Goal: Information Seeking & Learning: Learn about a topic

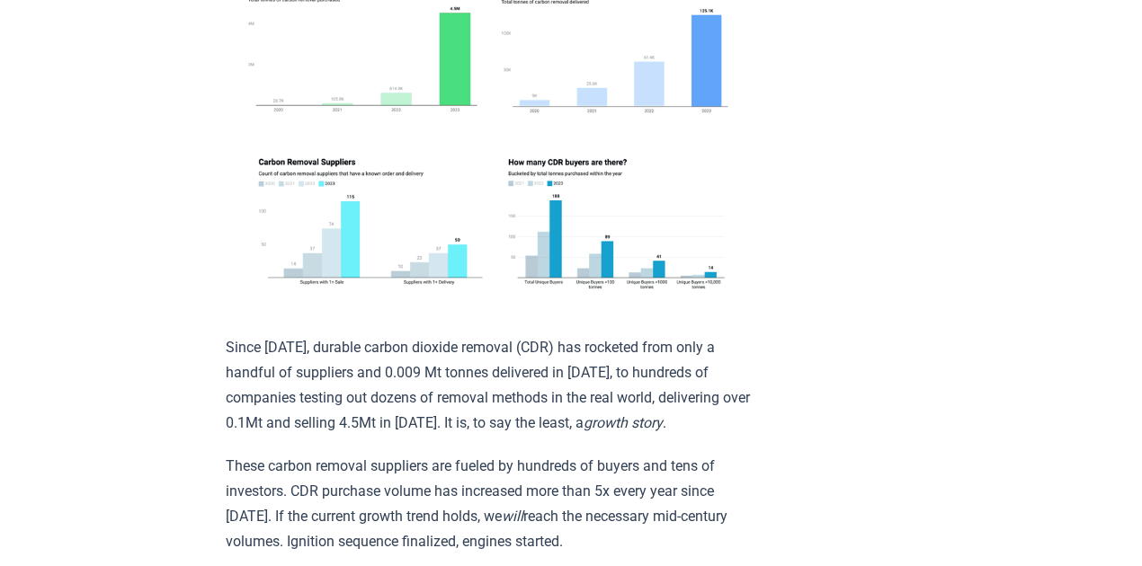
scroll to position [59, 0]
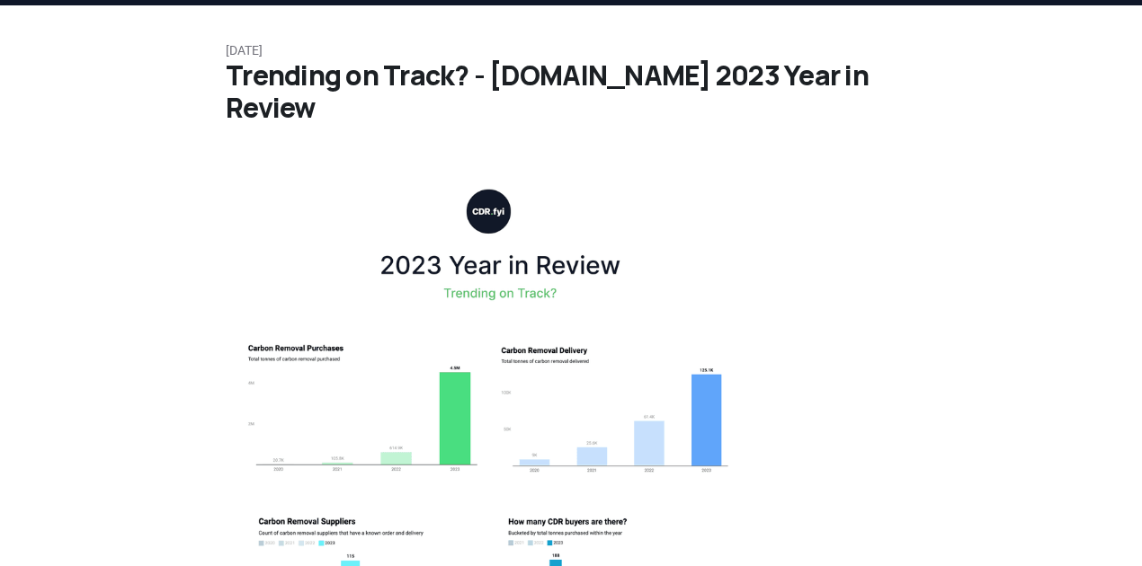
click at [538, 256] on img at bounding box center [489, 416] width 526 height 499
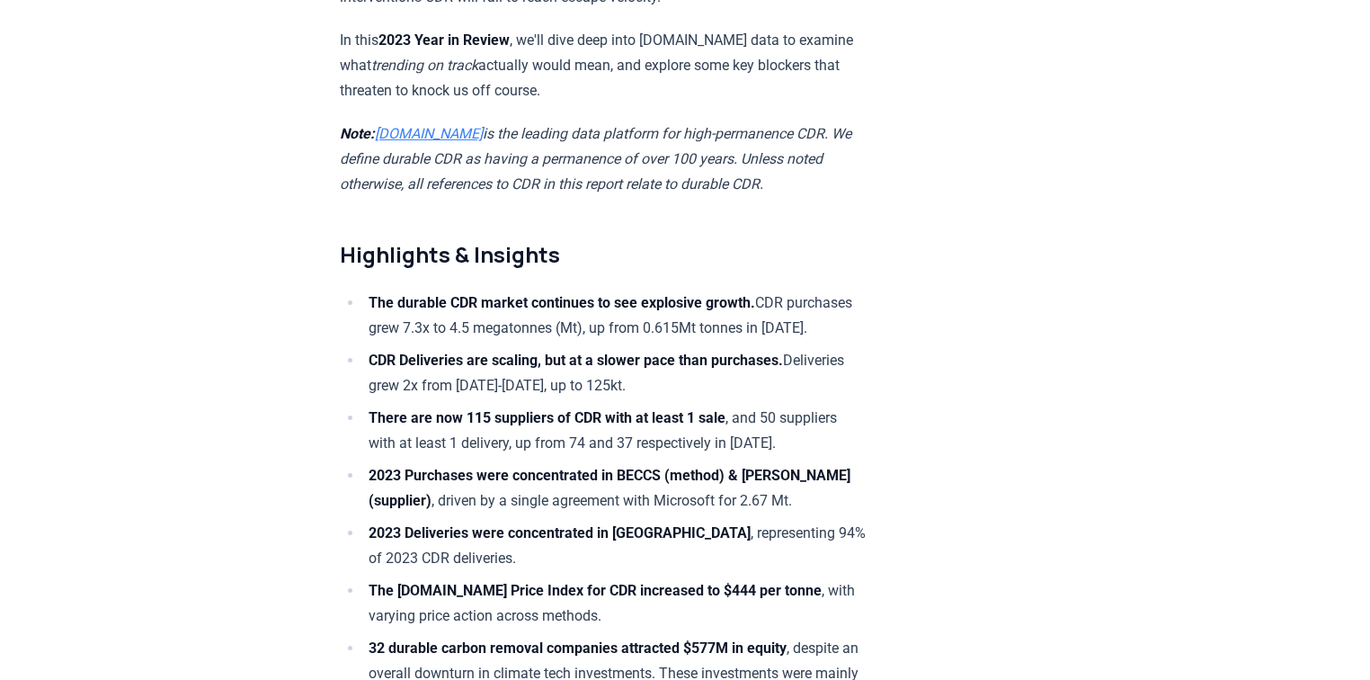
scroll to position [1079, 0]
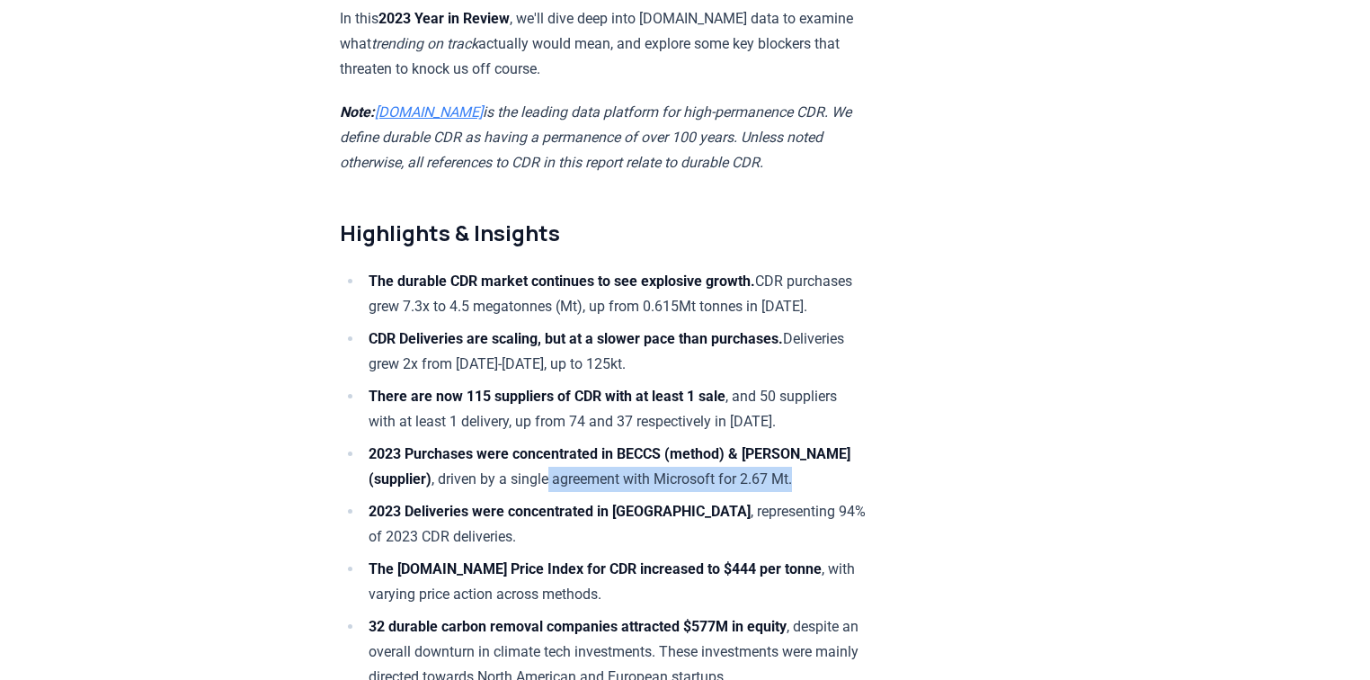
drag, startPoint x: 557, startPoint y: 464, endPoint x: 841, endPoint y: 465, distance: 284.0
click at [841, 465] on li "2023 Purchases were concentrated in BECCS (method) & [PERSON_NAME] (supplier) ,…" at bounding box center [614, 466] width 502 height 50
drag, startPoint x: 444, startPoint y: 471, endPoint x: 812, endPoint y: 467, distance: 367.7
click at [812, 467] on li "2023 Purchases were concentrated in BECCS (method) & [PERSON_NAME] (supplier) ,…" at bounding box center [614, 466] width 502 height 50
click at [812, 499] on li "2023 Deliveries were concentrated in [GEOGRAPHIC_DATA] , representing 94% of 20…" at bounding box center [614, 524] width 502 height 50
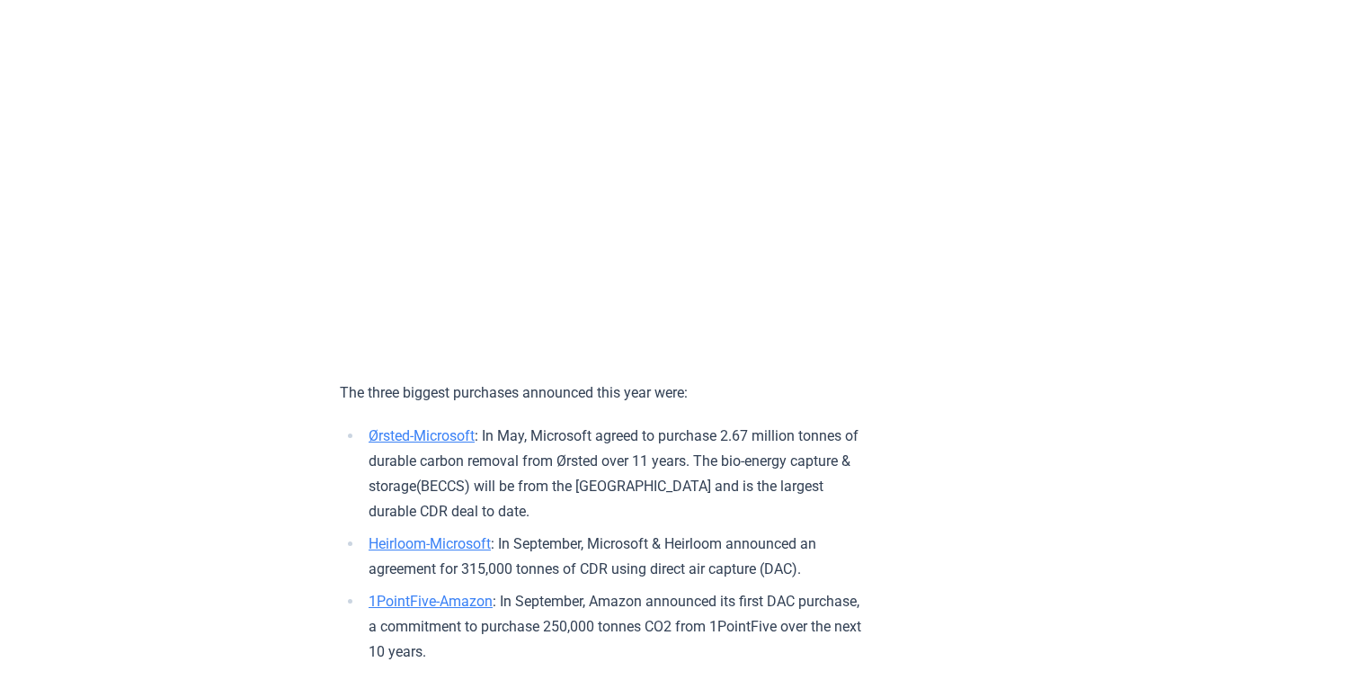
scroll to position [2013, 0]
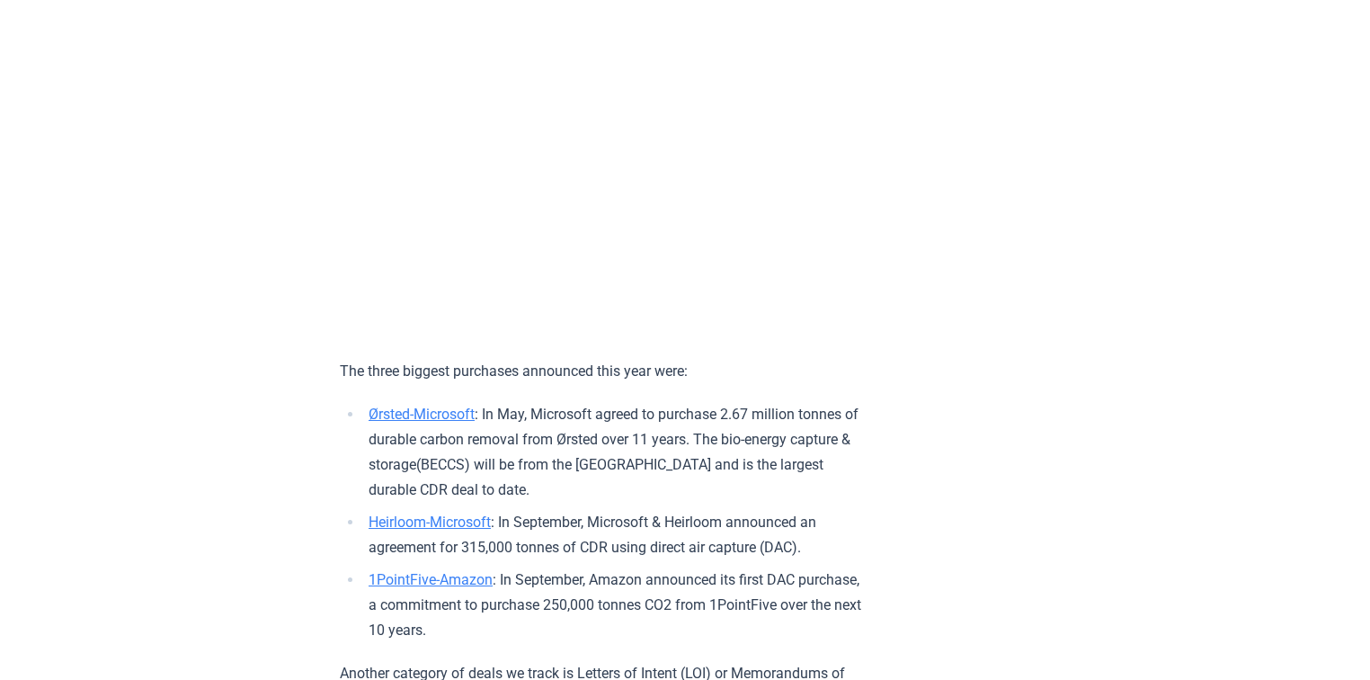
drag, startPoint x: 666, startPoint y: 502, endPoint x: 356, endPoint y: 429, distance: 318.7
click at [356, 429] on ul "Ørsted-Microsoft : In May, Microsoft agreed to purchase 2.67 million tonnes of …" at bounding box center [603, 522] width 526 height 241
copy li "Ørsted-Microsoft : In May, Microsoft agreed to purchase 2.67 million tonnes of …"
drag, startPoint x: 437, startPoint y: 414, endPoint x: 412, endPoint y: 426, distance: 27.7
click at [412, 422] on link "Ørsted-Microsoft" at bounding box center [422, 413] width 106 height 17
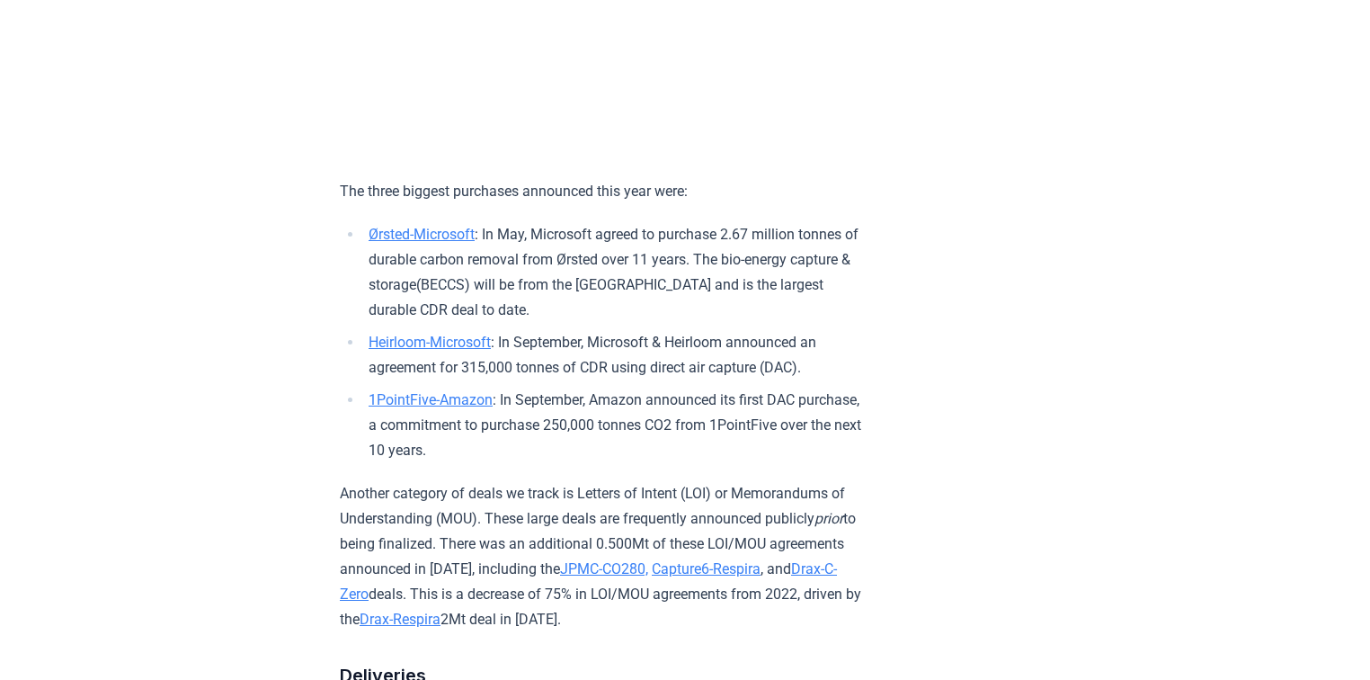
scroll to position [2229, 0]
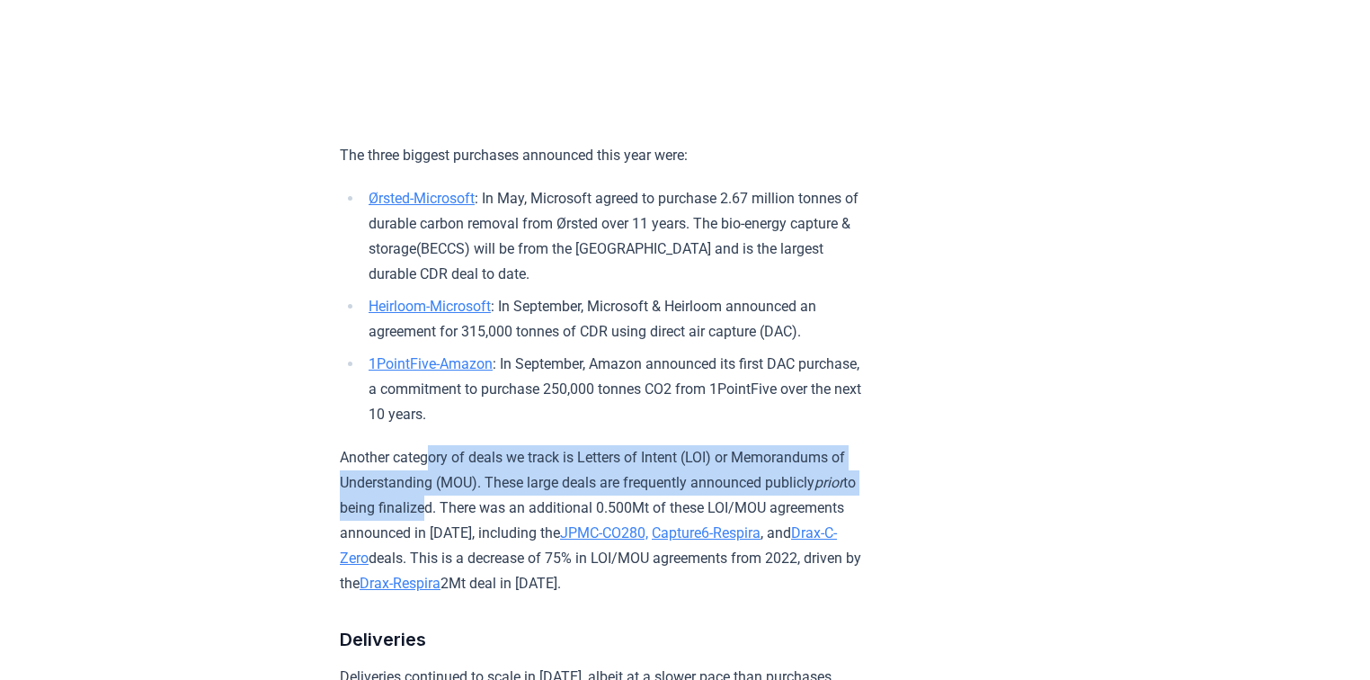
drag, startPoint x: 436, startPoint y: 486, endPoint x: 471, endPoint y: 557, distance: 79.2
click at [471, 557] on p "Another category of deals we track is Letters of Intent (LOI) or Memorandums of…" at bounding box center [603, 520] width 526 height 151
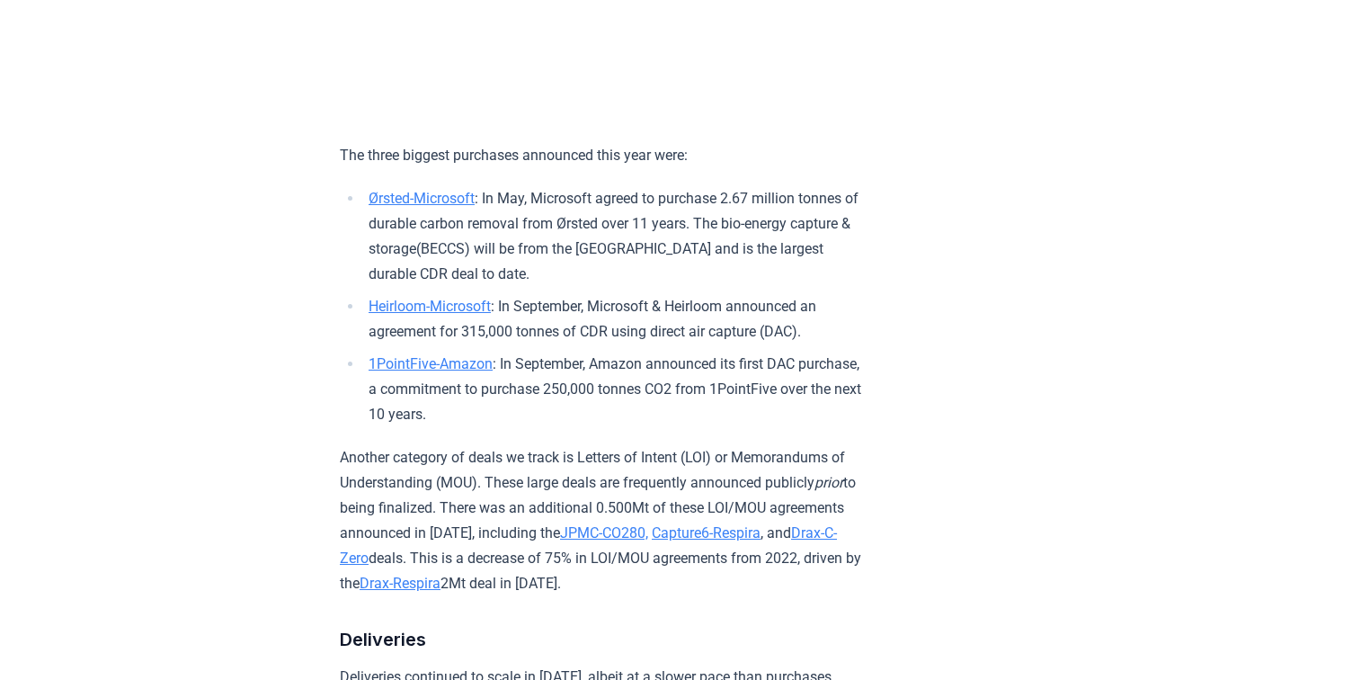
click at [496, 565] on p "Another category of deals we track is Letters of Intent (LOI) or Memorandums of…" at bounding box center [603, 520] width 526 height 151
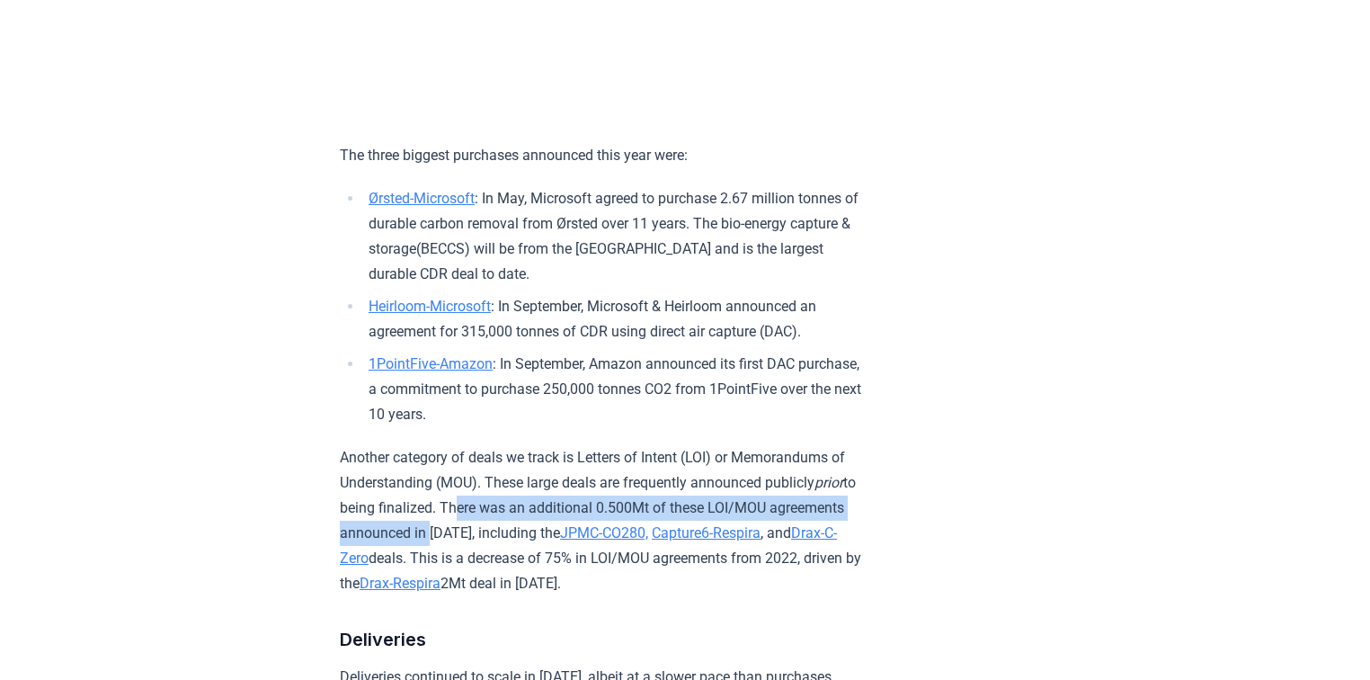
drag, startPoint x: 499, startPoint y: 539, endPoint x: 506, endPoint y: 576, distance: 37.5
click at [506, 576] on p "Another category of deals we track is Letters of Intent (LOI) or Memorandums of…" at bounding box center [603, 520] width 526 height 151
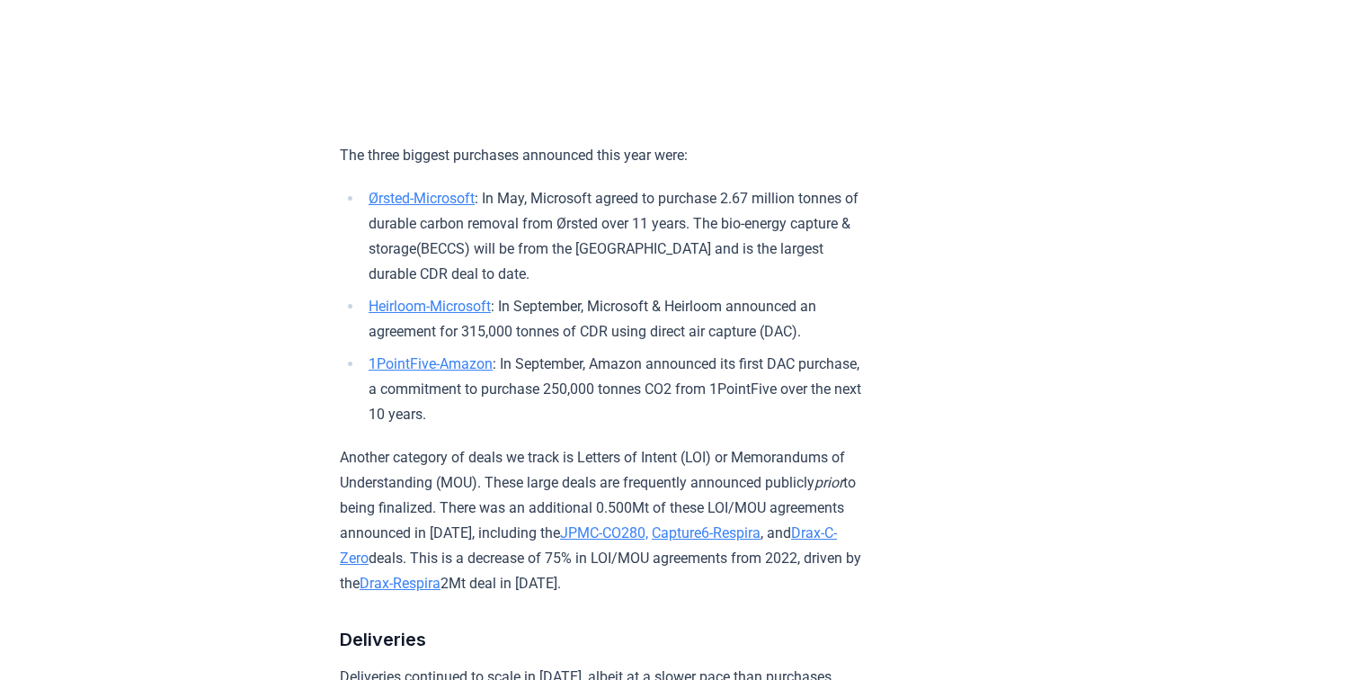
click at [560, 582] on p "Another category of deals we track is Letters of Intent (LOI) or Memorandums of…" at bounding box center [603, 520] width 526 height 151
drag, startPoint x: 512, startPoint y: 542, endPoint x: 746, endPoint y: 618, distance: 245.9
click at [746, 596] on p "Another category of deals we track is Letters of Intent (LOI) or Memorandums of…" at bounding box center [603, 520] width 526 height 151
click at [517, 596] on p "Another category of deals we track is Letters of Intent (LOI) or Memorandums of…" at bounding box center [603, 520] width 526 height 151
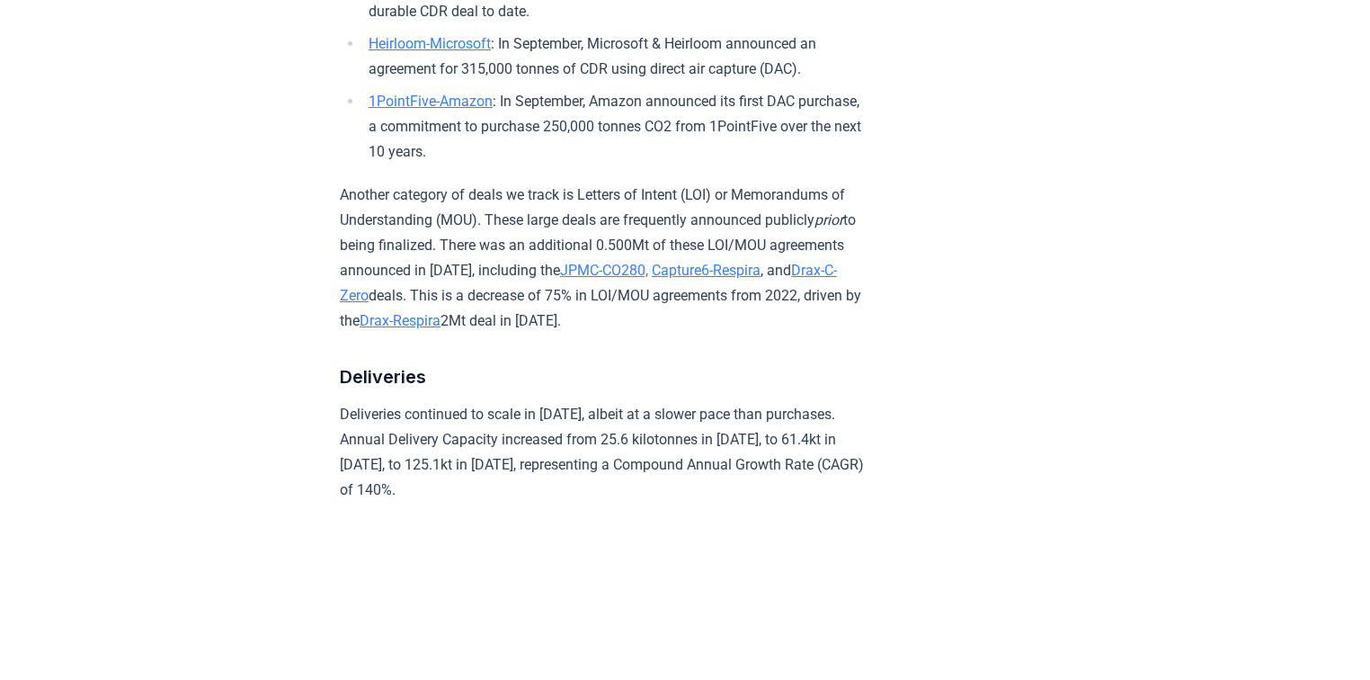
scroll to position [2517, 0]
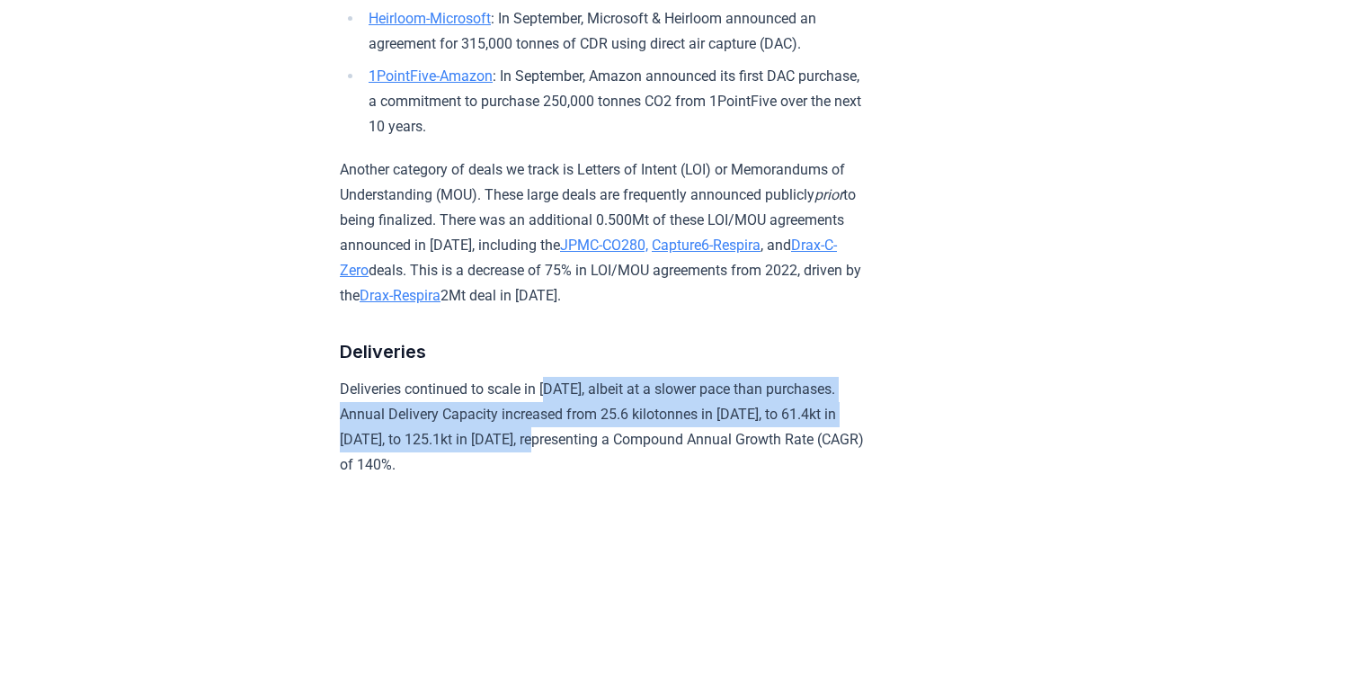
drag, startPoint x: 557, startPoint y: 428, endPoint x: 570, endPoint y: 489, distance: 62.4
click at [570, 477] on p "Deliveries continued to scale in [DATE], albeit at a slower pace than purchases…" at bounding box center [603, 427] width 526 height 101
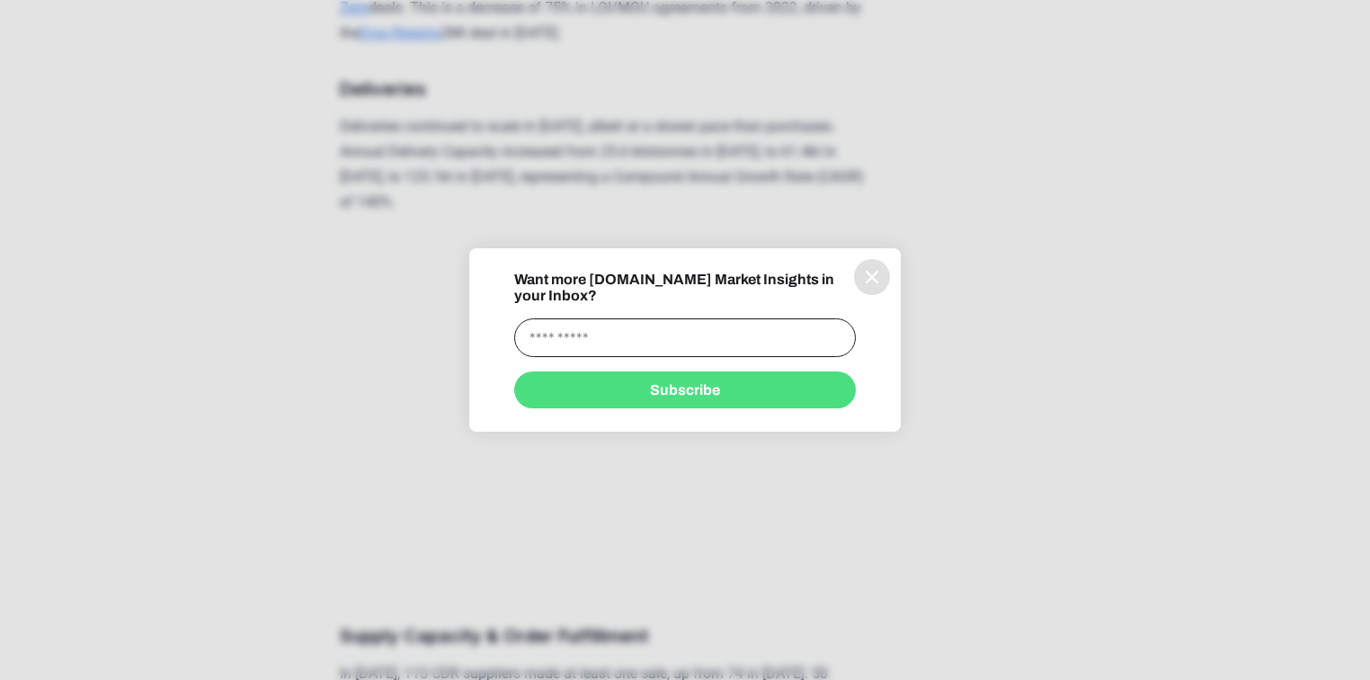
scroll to position [2804, 0]
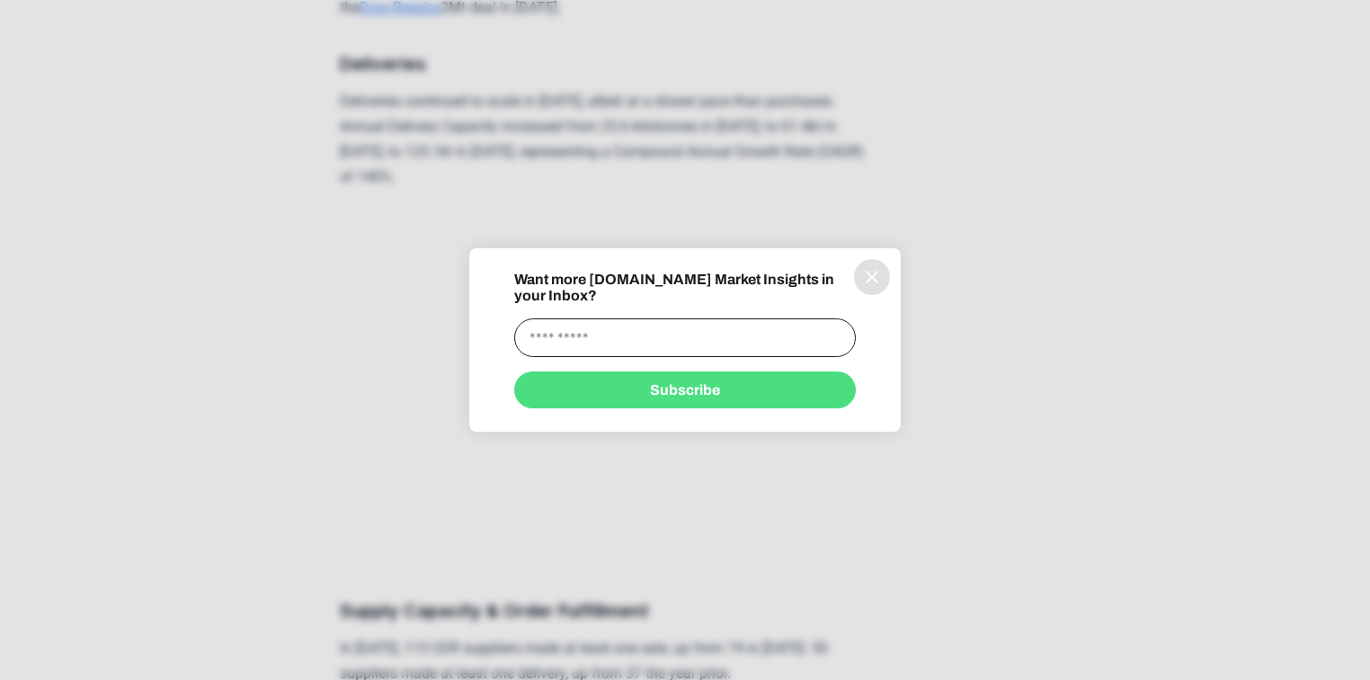
click at [866, 277] on icon "information" at bounding box center [872, 277] width 22 height 22
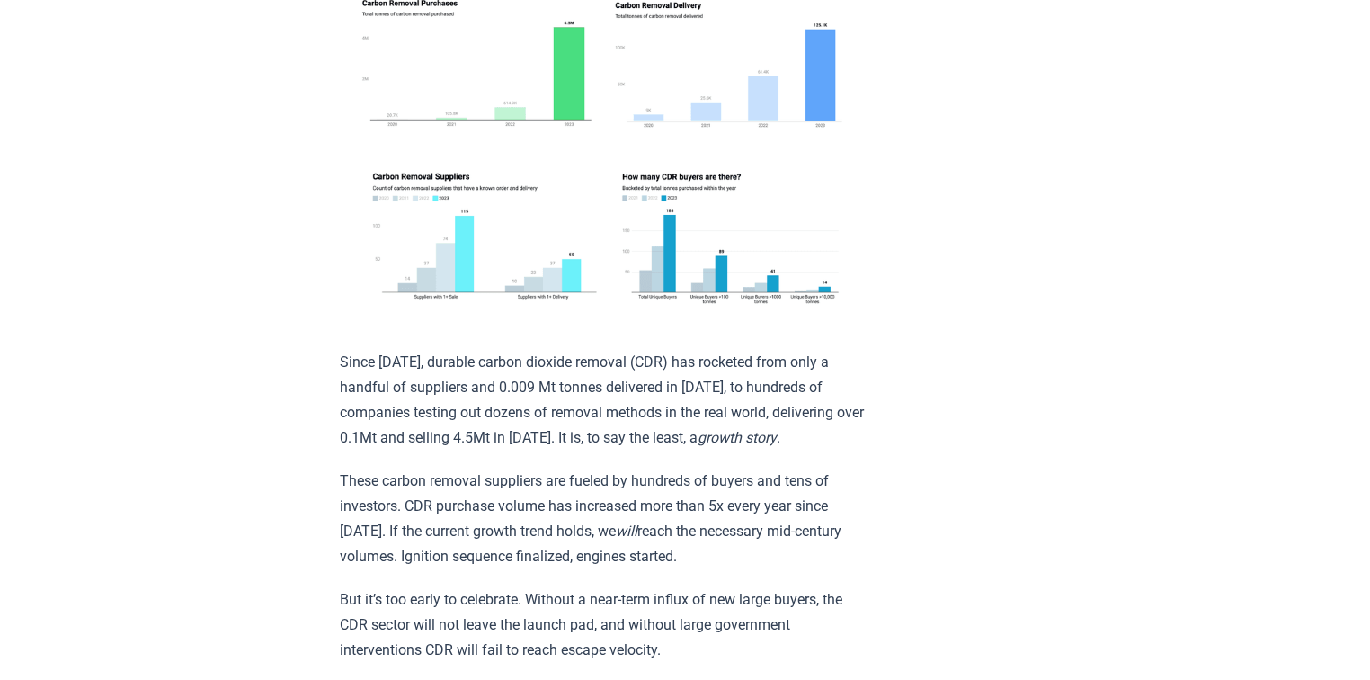
scroll to position [0, 0]
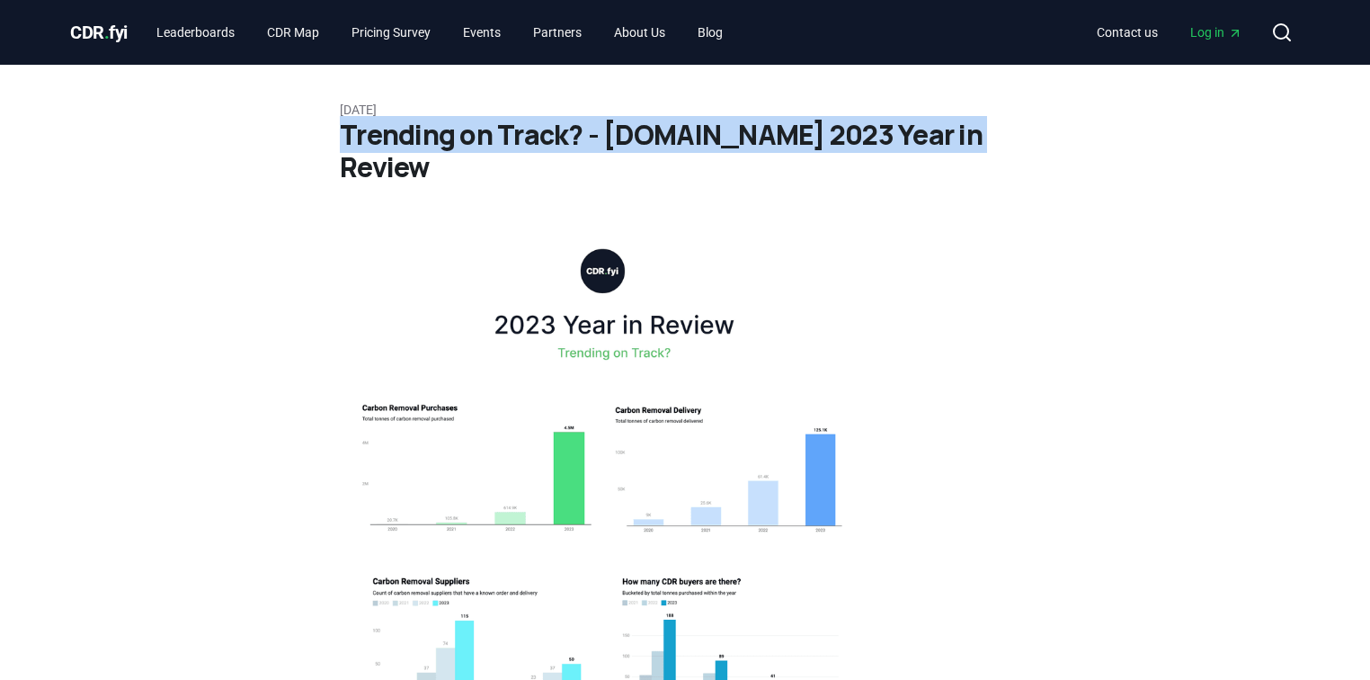
drag, startPoint x: 946, startPoint y: 139, endPoint x: 334, endPoint y: 140, distance: 611.2
copy h1 "Trending on Track? - [DOMAIN_NAME] 2023 Year in Review"
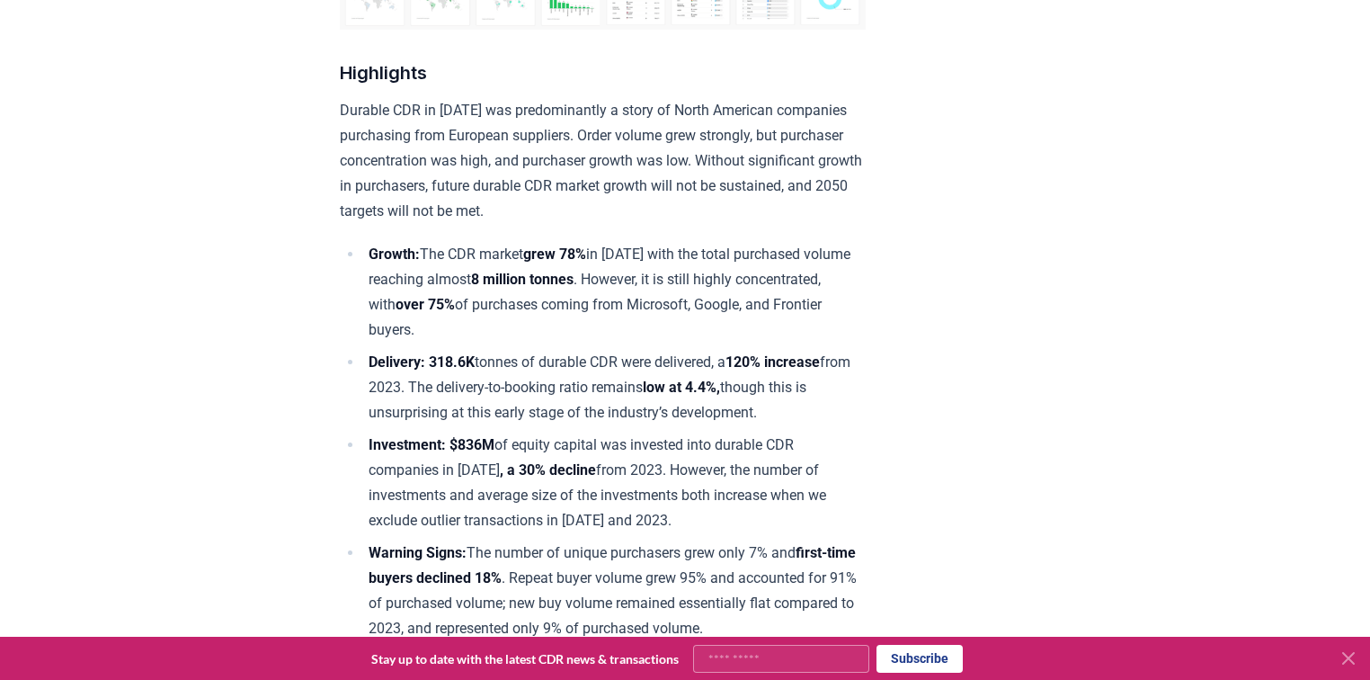
scroll to position [575, 0]
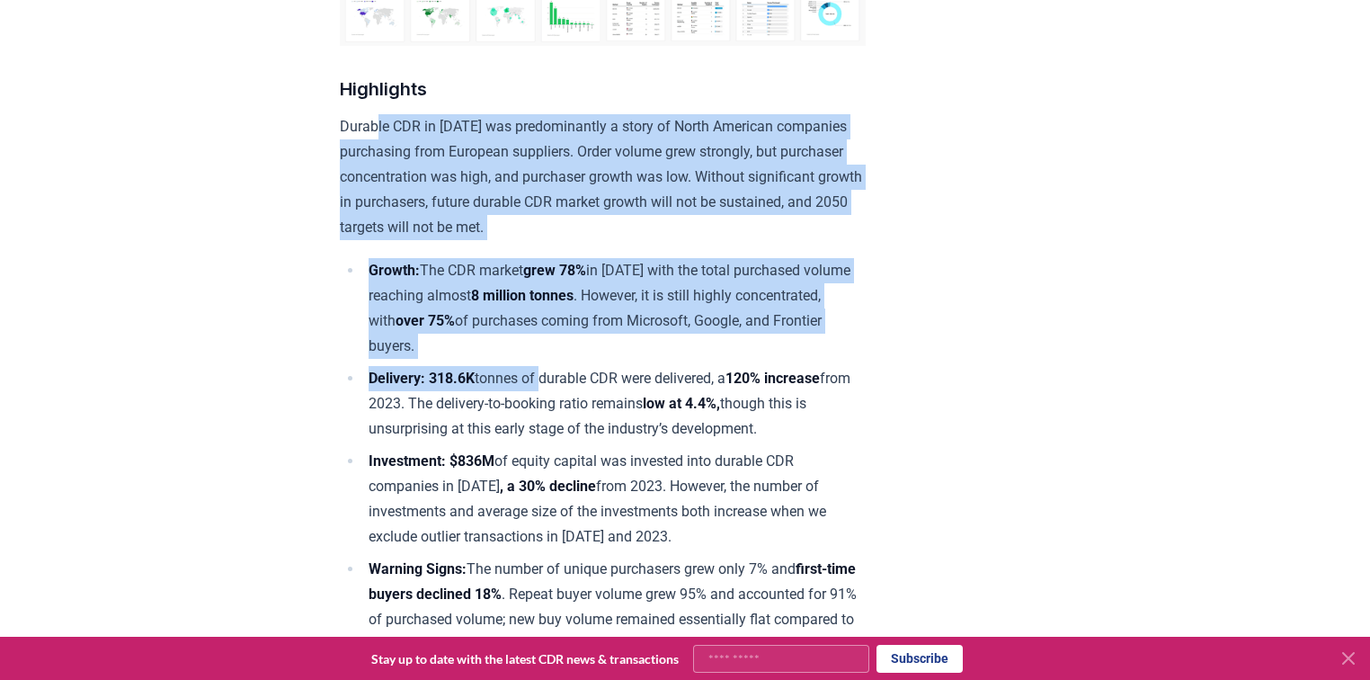
drag, startPoint x: 378, startPoint y: 126, endPoint x: 547, endPoint y: 381, distance: 305.6
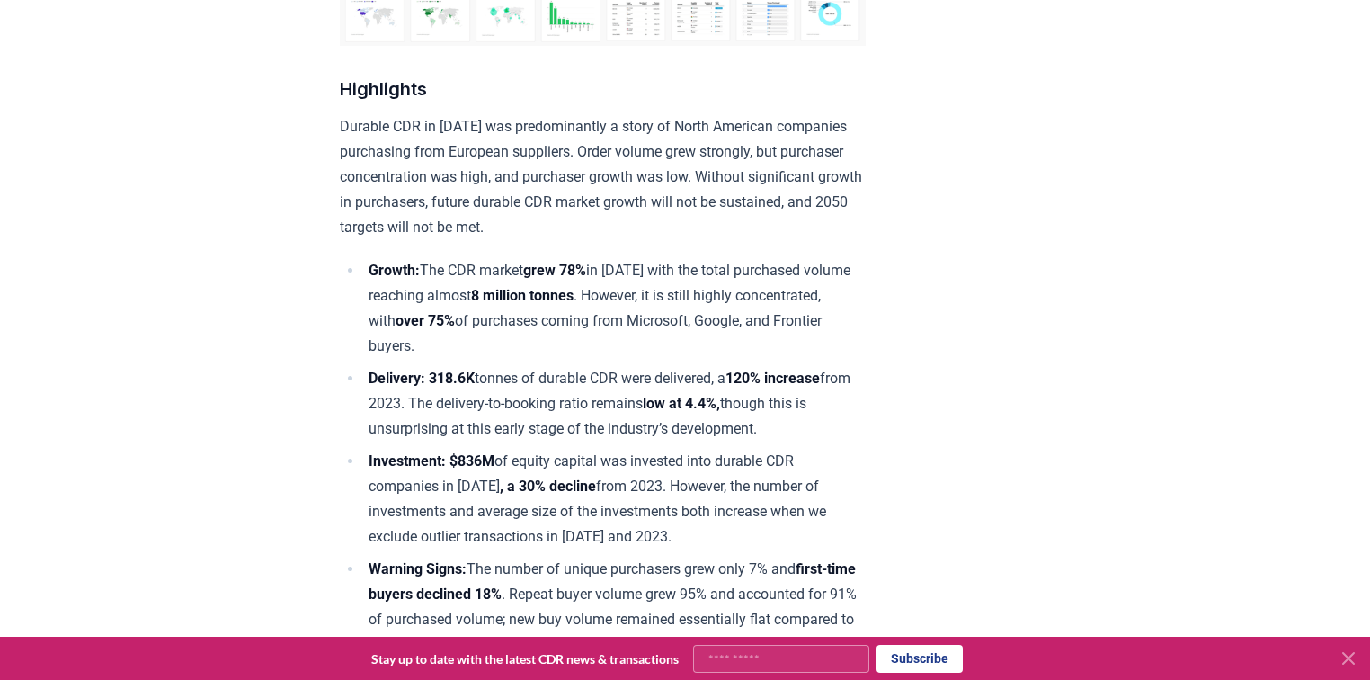
click at [547, 402] on li "Delivery: 318.6K tonnes of durable CDR were delivered, a 120% increase from 202…" at bounding box center [614, 404] width 502 height 76
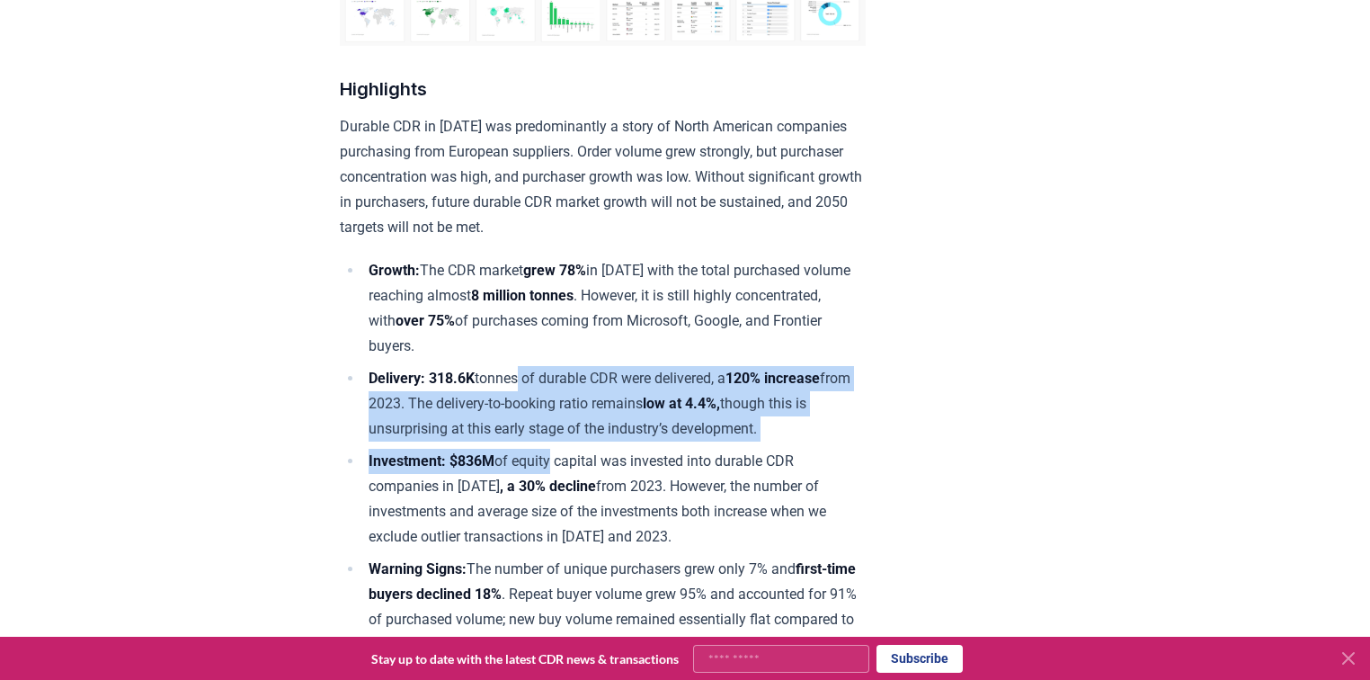
drag, startPoint x: 521, startPoint y: 364, endPoint x: 565, endPoint y: 453, distance: 99.3
click at [564, 453] on ul "Growth: The CDR market grew 78% in 2024 with the total purchased volume reachin…" at bounding box center [603, 524] width 526 height 532
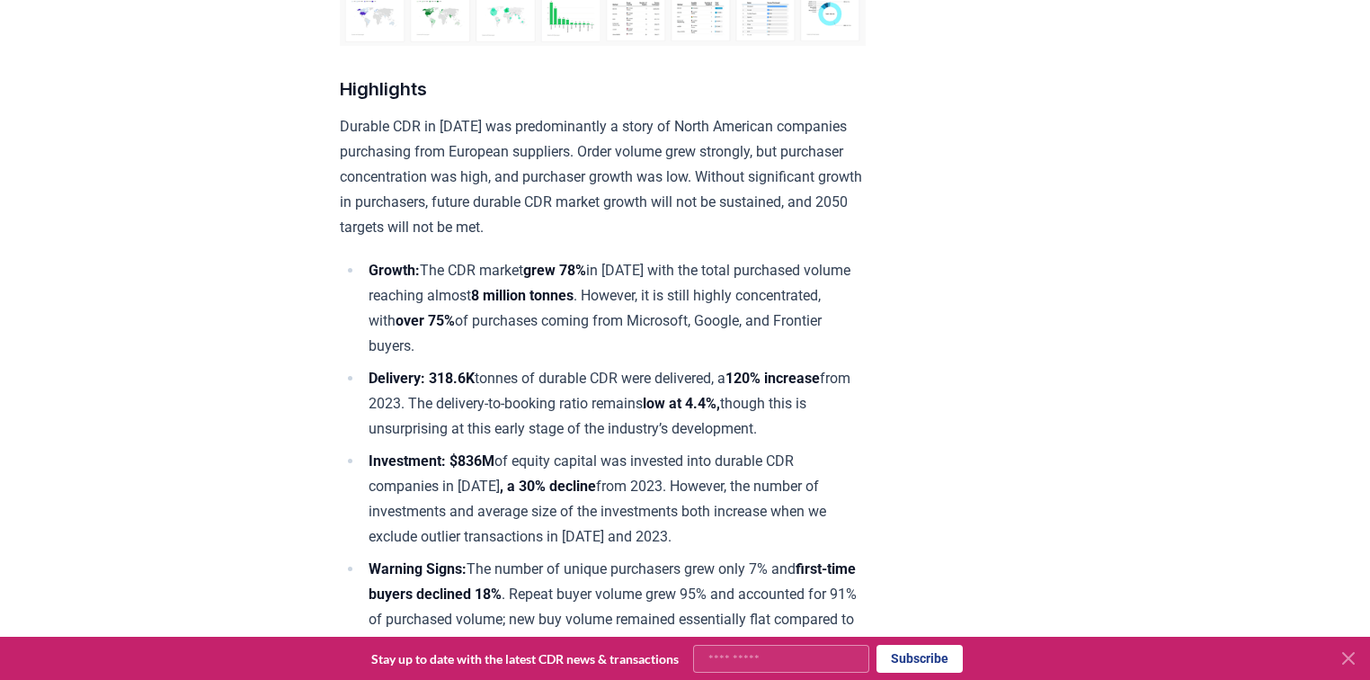
click at [580, 450] on li "Investment: $836M of equity capital was invested into durable CDR companies in …" at bounding box center [614, 499] width 502 height 101
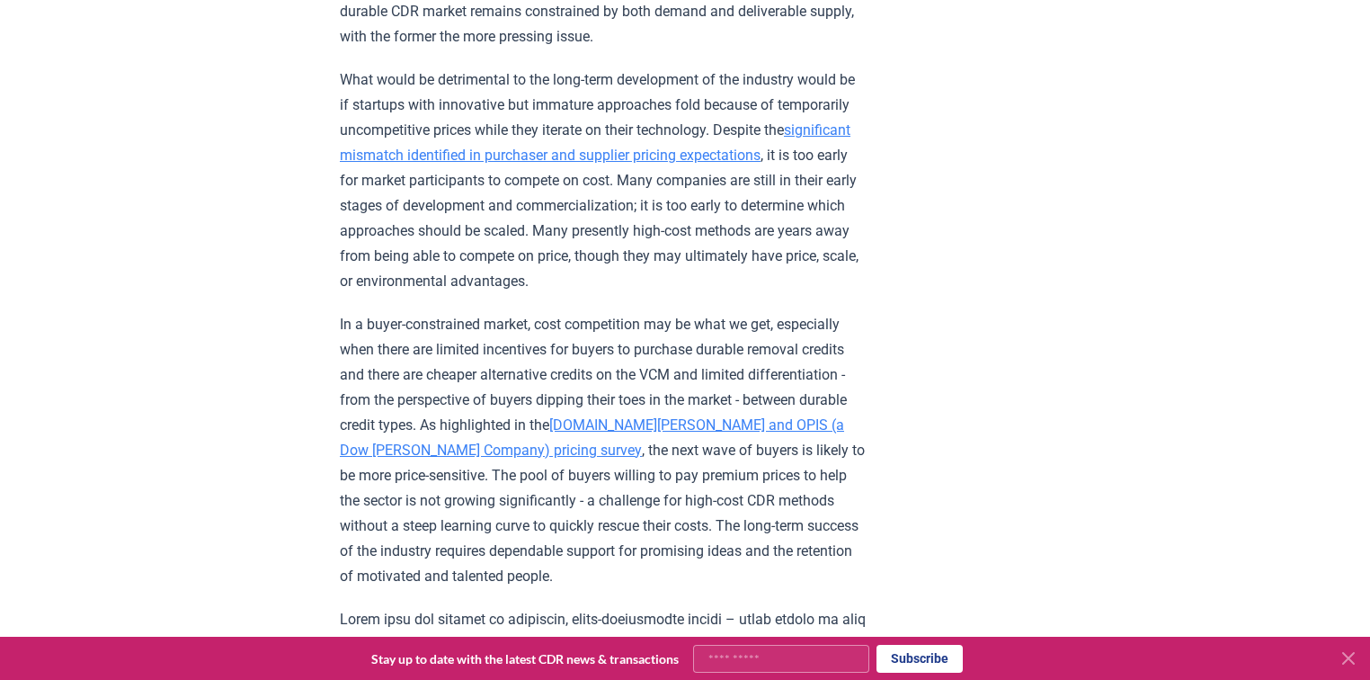
scroll to position [2392, 0]
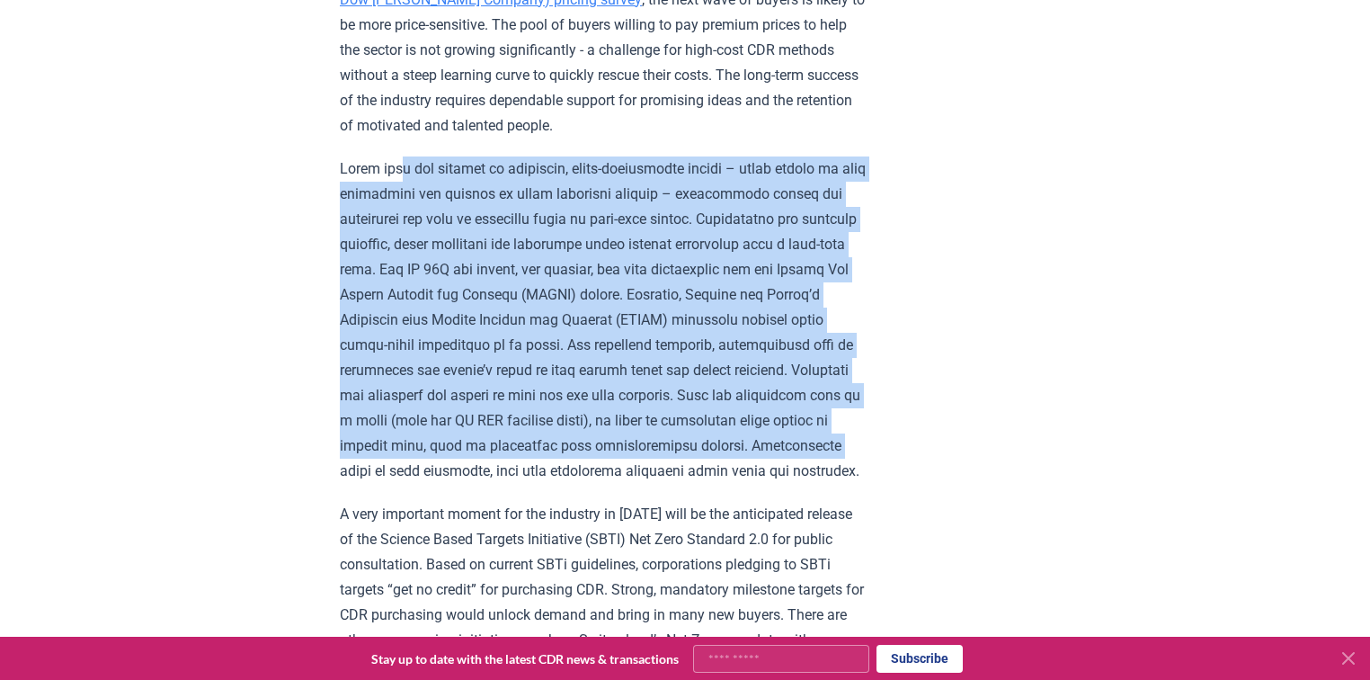
drag, startPoint x: 403, startPoint y: 159, endPoint x: 719, endPoint y: 470, distance: 443.7
click at [719, 470] on p at bounding box center [603, 319] width 526 height 327
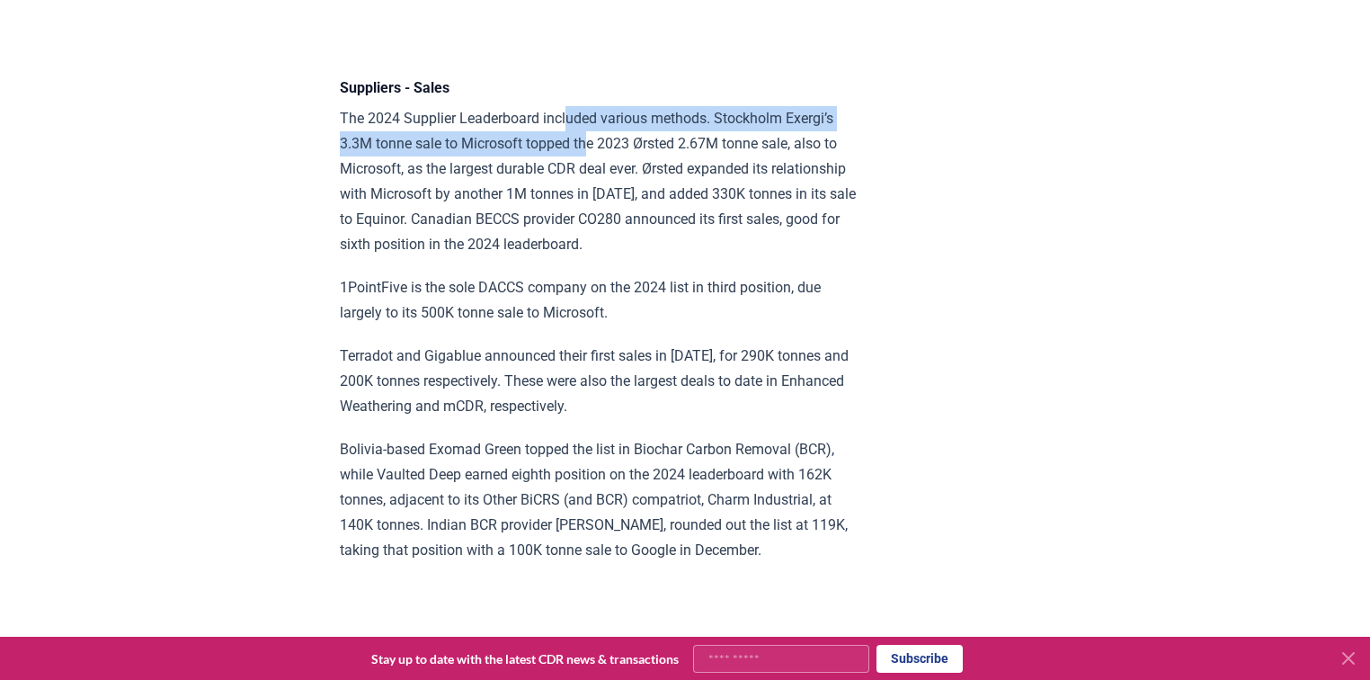
drag, startPoint x: 569, startPoint y: 241, endPoint x: 594, endPoint y: 269, distance: 37.5
click at [594, 257] on p "The 2024 Supplier Leaderboard included various methods. Stockholm Exergi’s 3.3M…" at bounding box center [603, 181] width 526 height 151
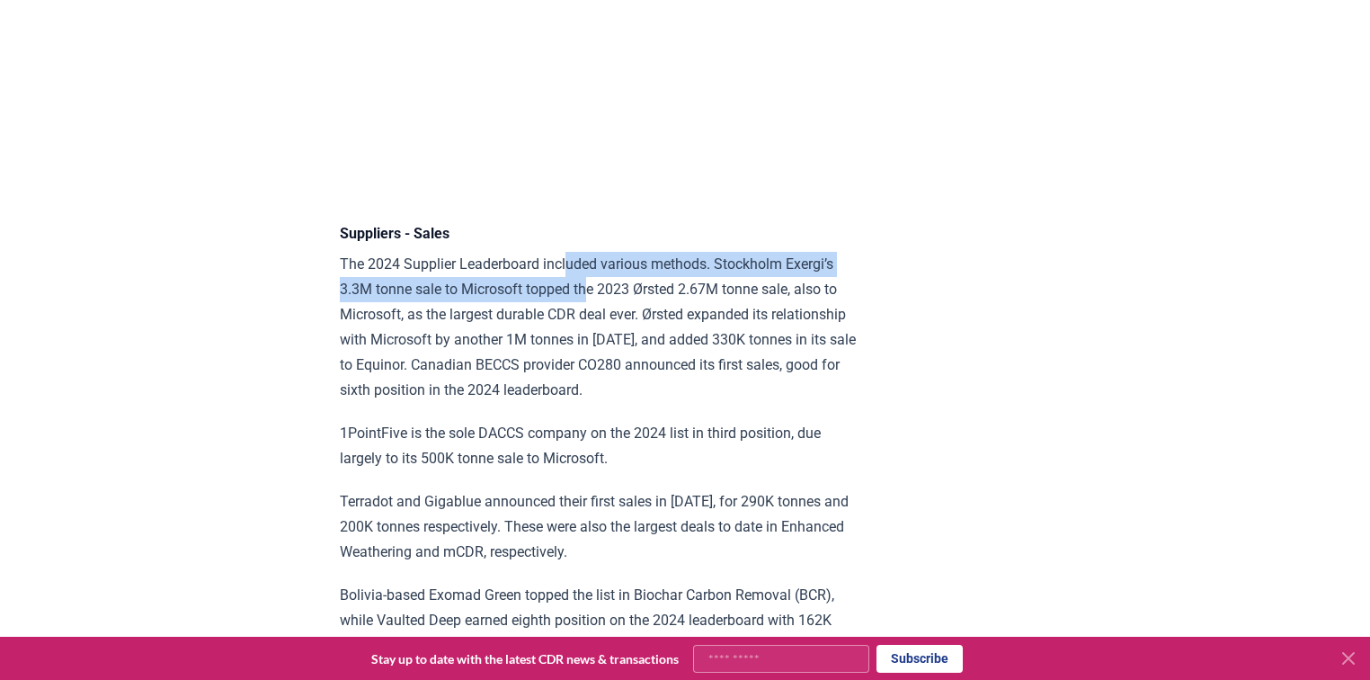
scroll to position [11325, 0]
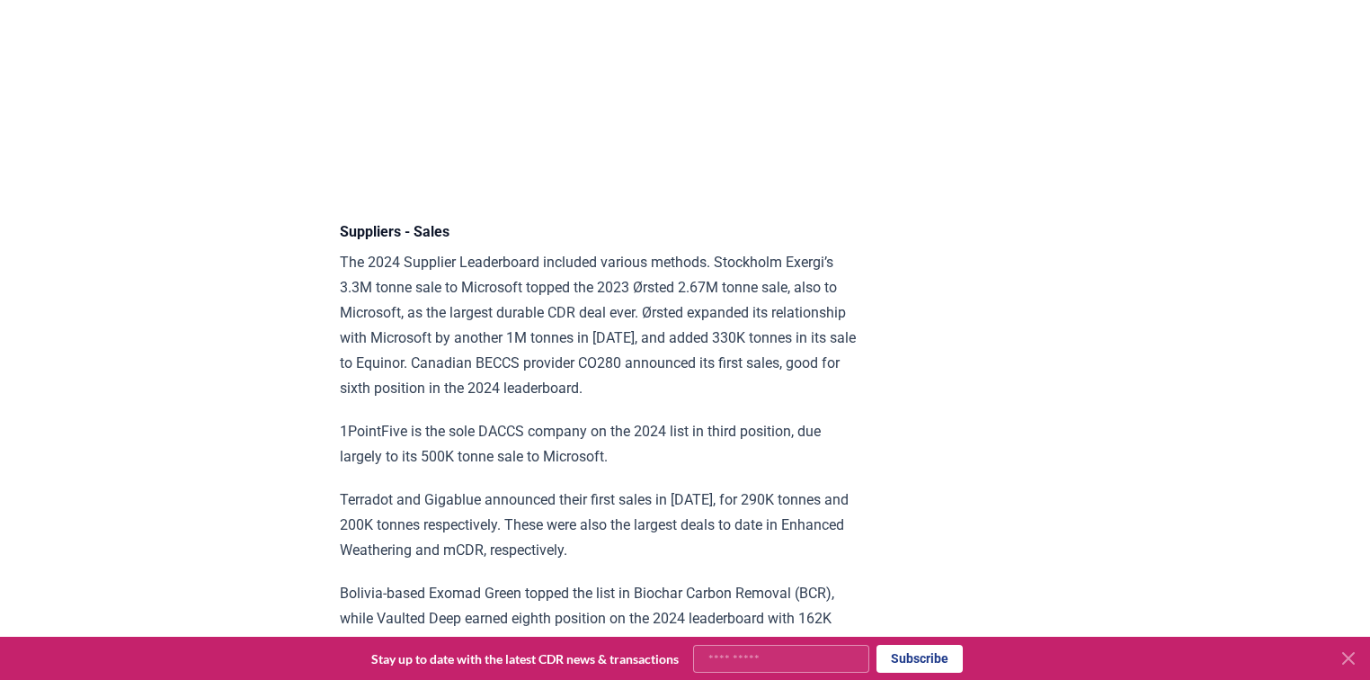
click at [403, 401] on p "The 2024 Supplier Leaderboard included various methods. Stockholm Exergi’s 3.3M…" at bounding box center [603, 325] width 526 height 151
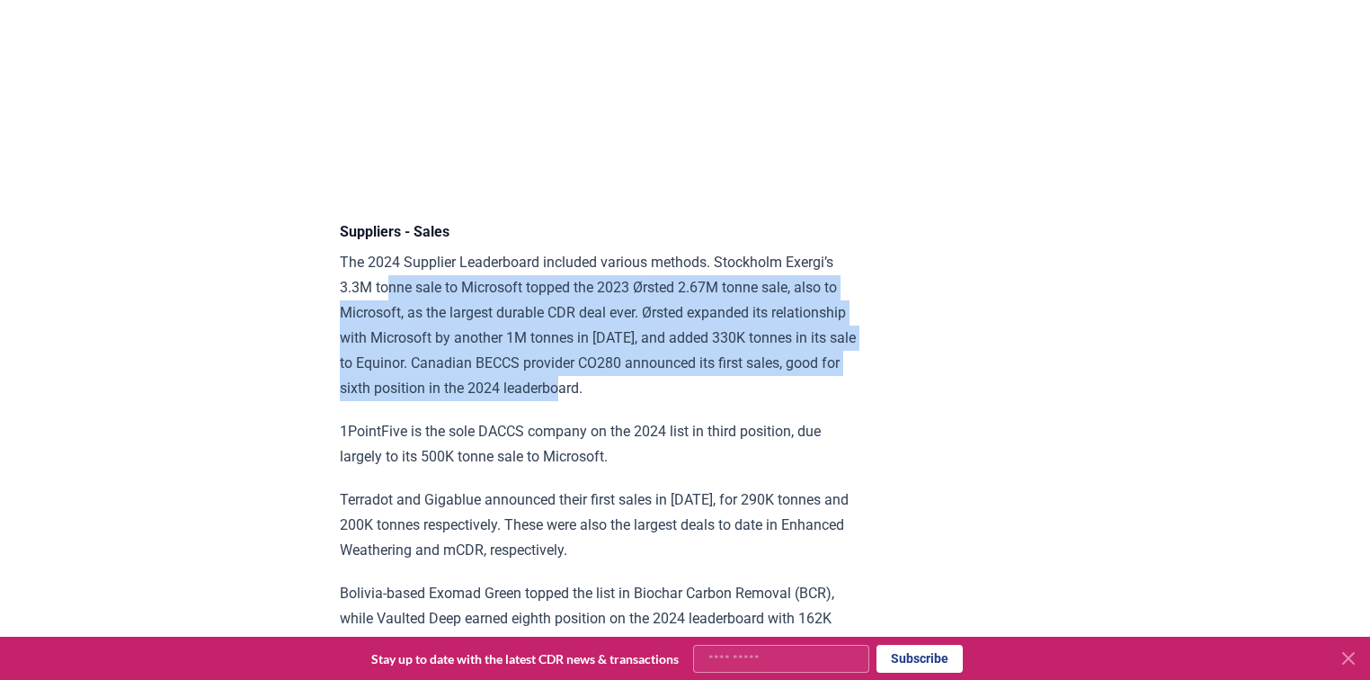
drag, startPoint x: 390, startPoint y: 403, endPoint x: 715, endPoint y: 507, distance: 341.7
click at [712, 401] on p "The 2024 Supplier Leaderboard included various methods. Stockholm Exergi’s 3.3M…" at bounding box center [603, 325] width 526 height 151
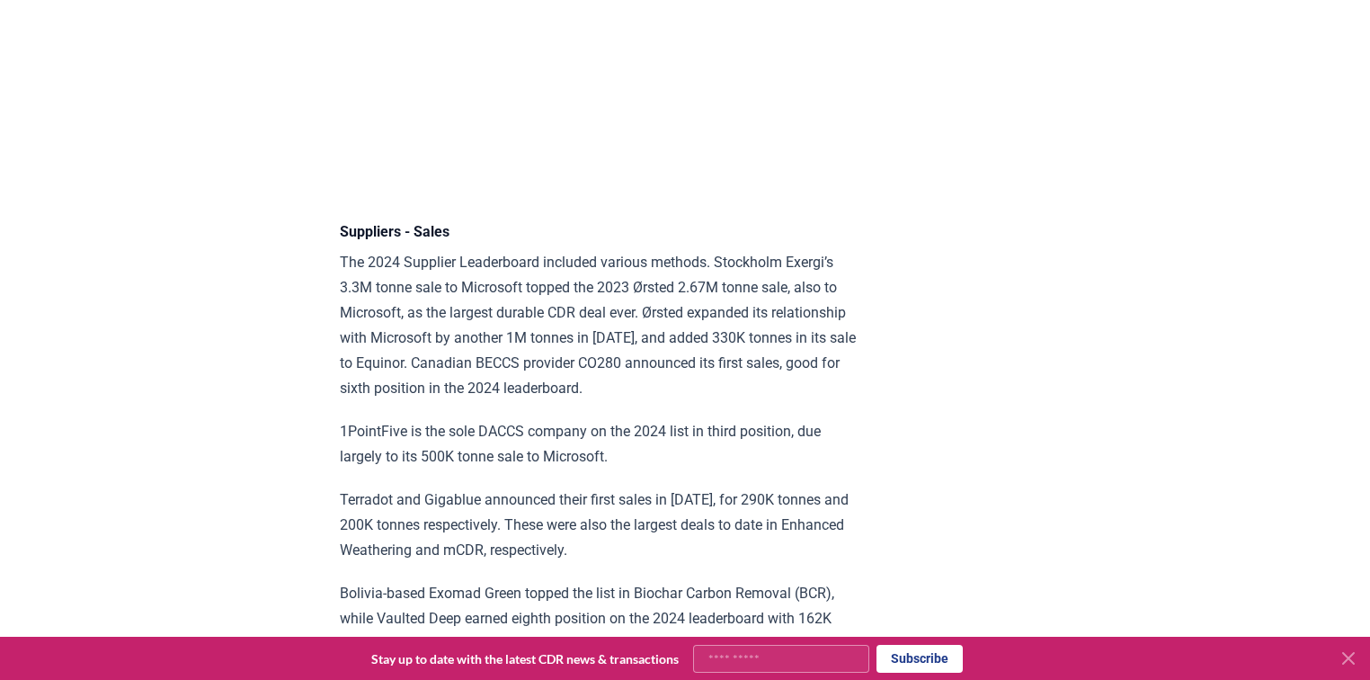
click at [722, 401] on p "The 2024 Supplier Leaderboard included various methods. Stockholm Exergi’s 3.3M…" at bounding box center [603, 325] width 526 height 151
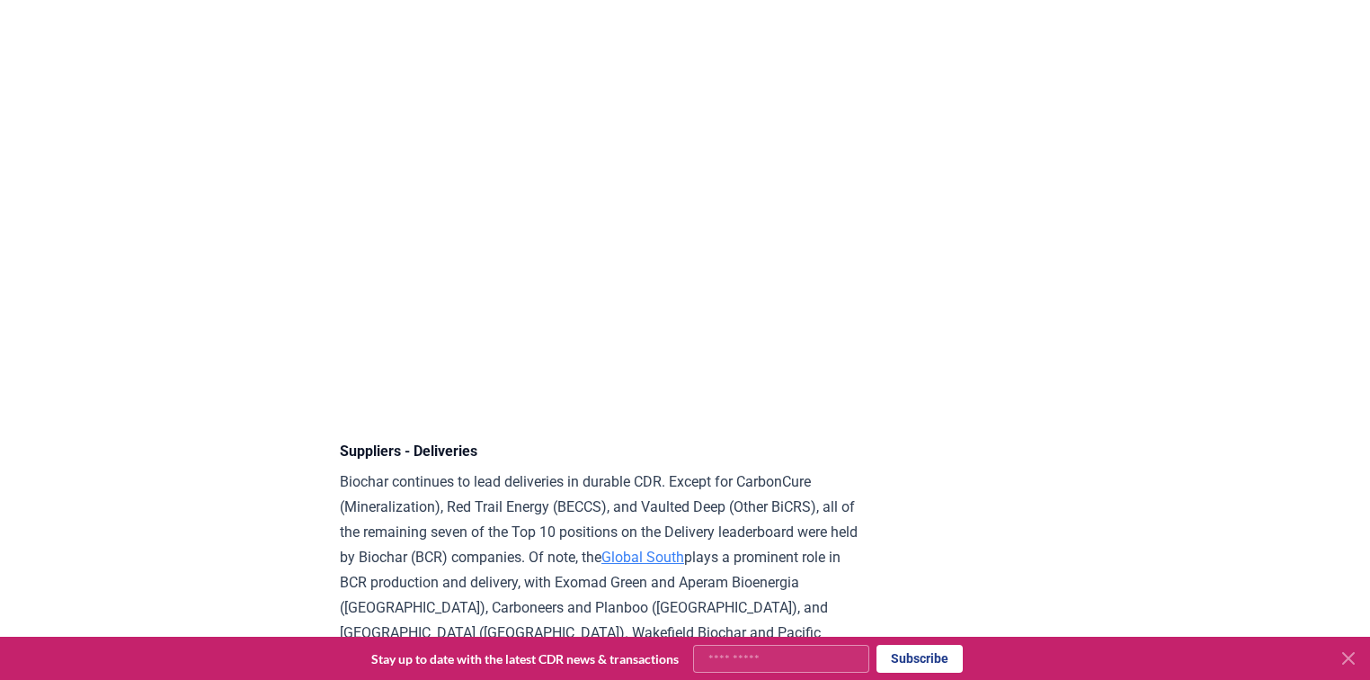
scroll to position [12143, 0]
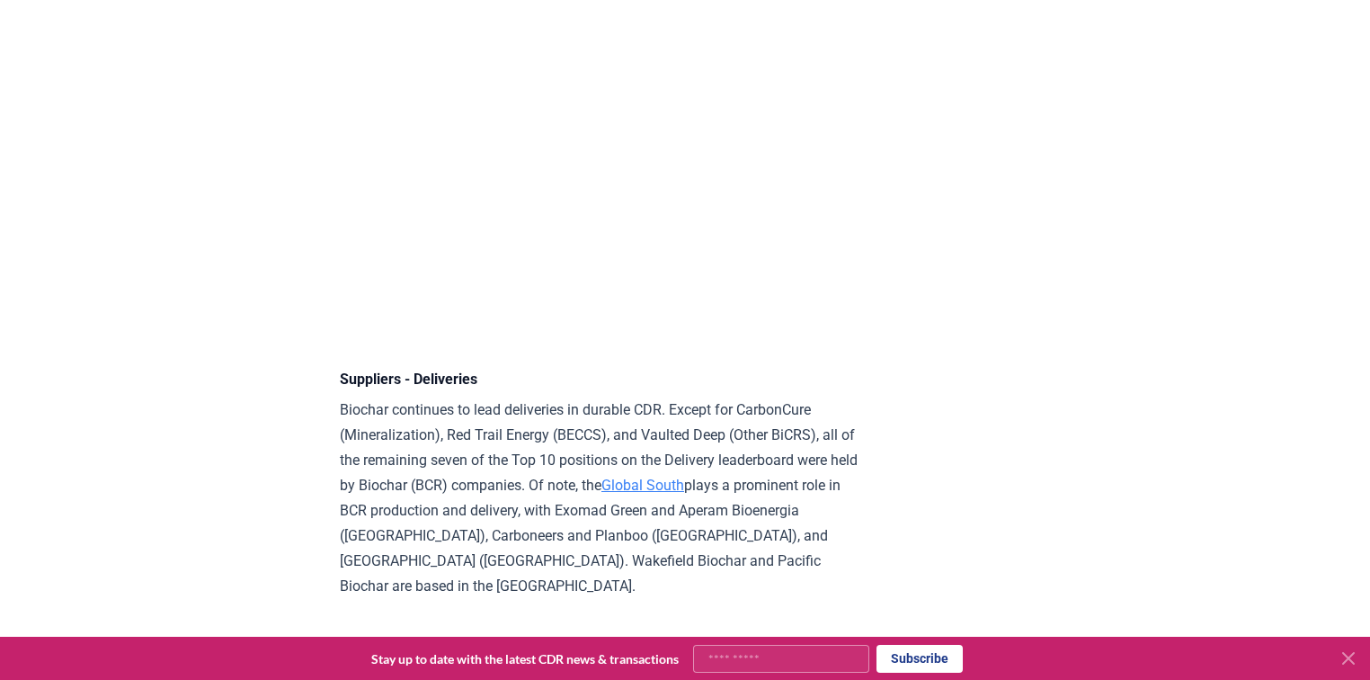
click at [493, 532] on p "Biochar continues to lead deliveries in durable CDR. Except for CarbonCure (Min…" at bounding box center [603, 497] width 526 height 201
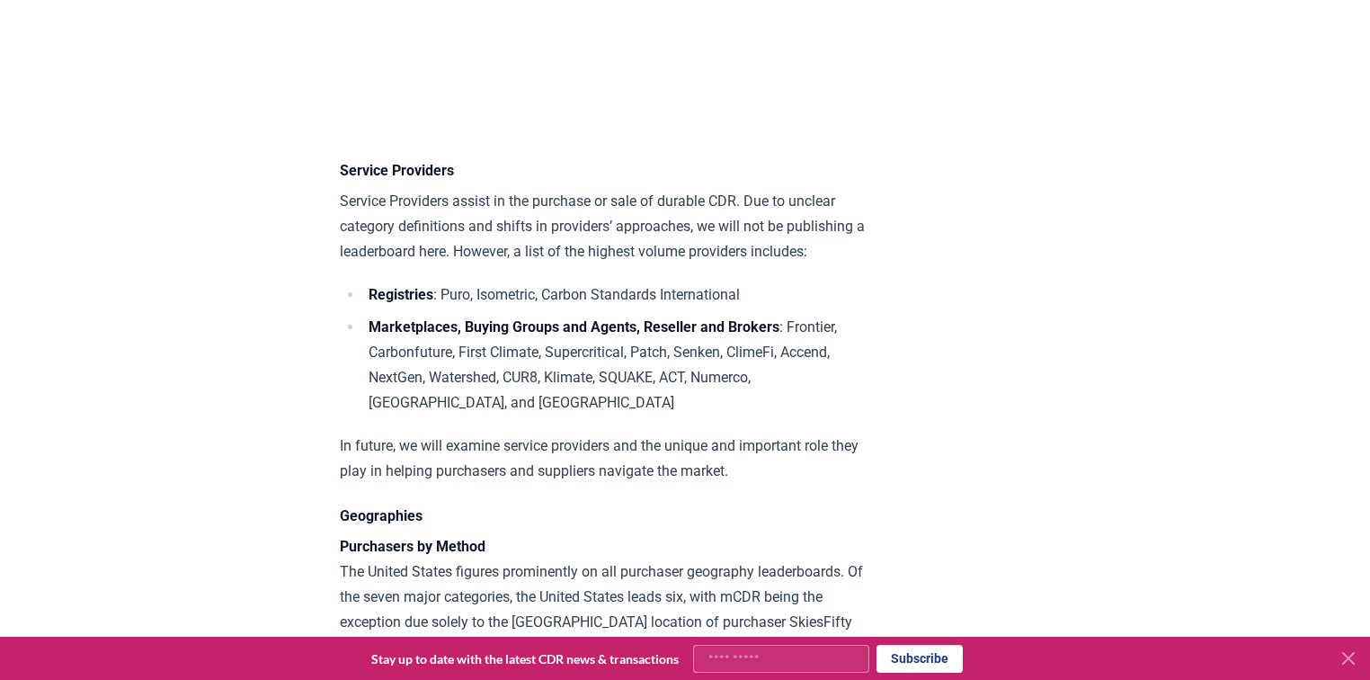
scroll to position [13078, 0]
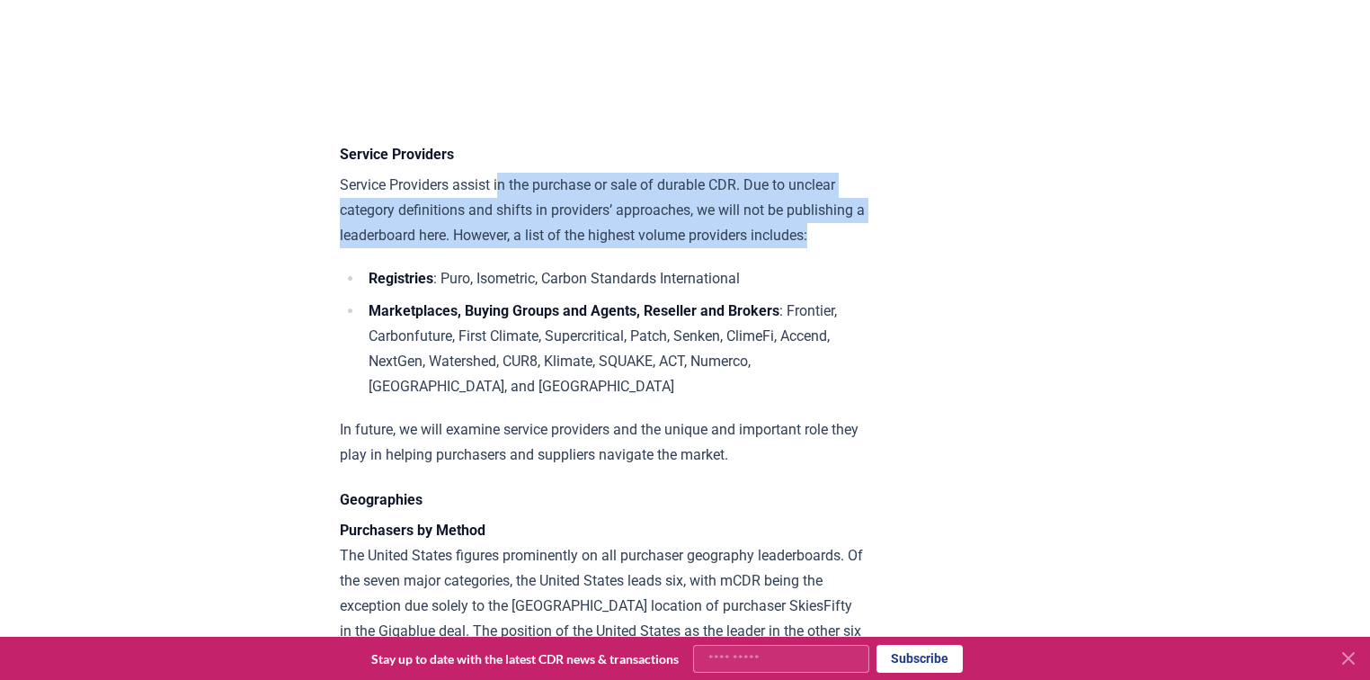
drag, startPoint x: 497, startPoint y: 302, endPoint x: 502, endPoint y: 374, distance: 72.1
click at [502, 248] on p "Service Providers assist in the purchase or sale of durable CDR. Due to unclear…" at bounding box center [603, 211] width 526 height 76
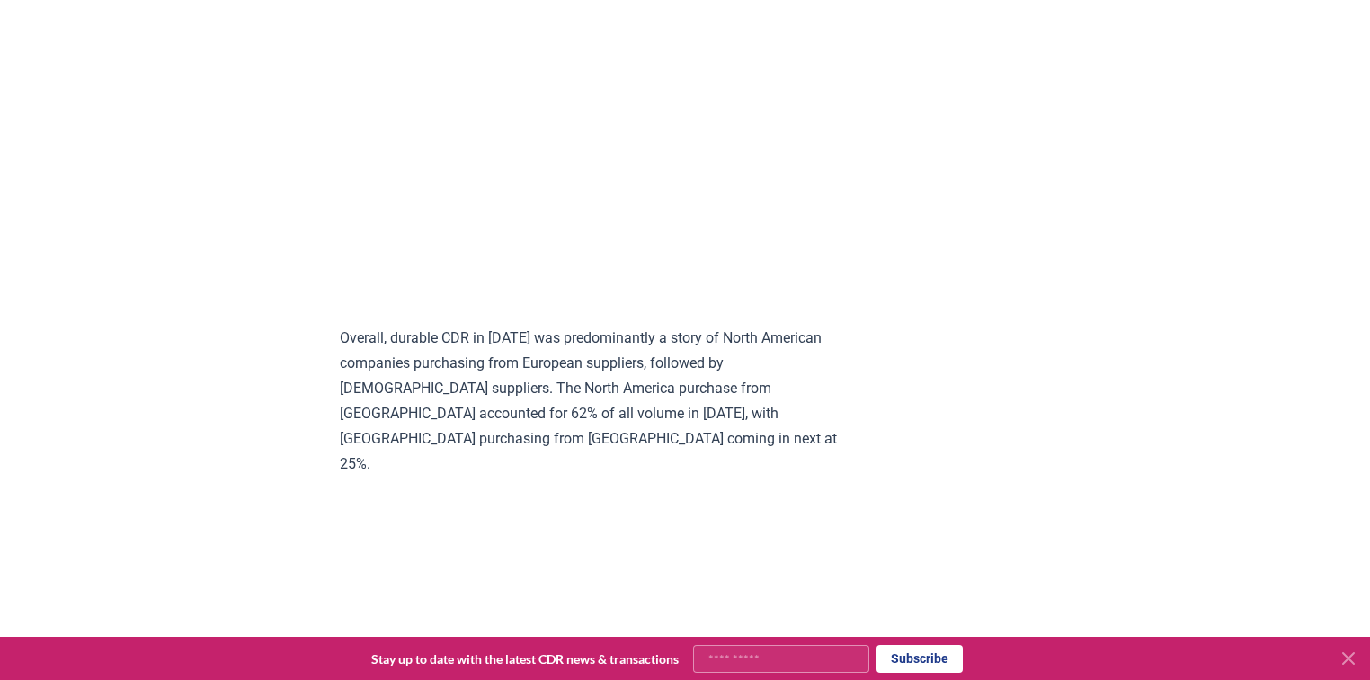
scroll to position [15882, 0]
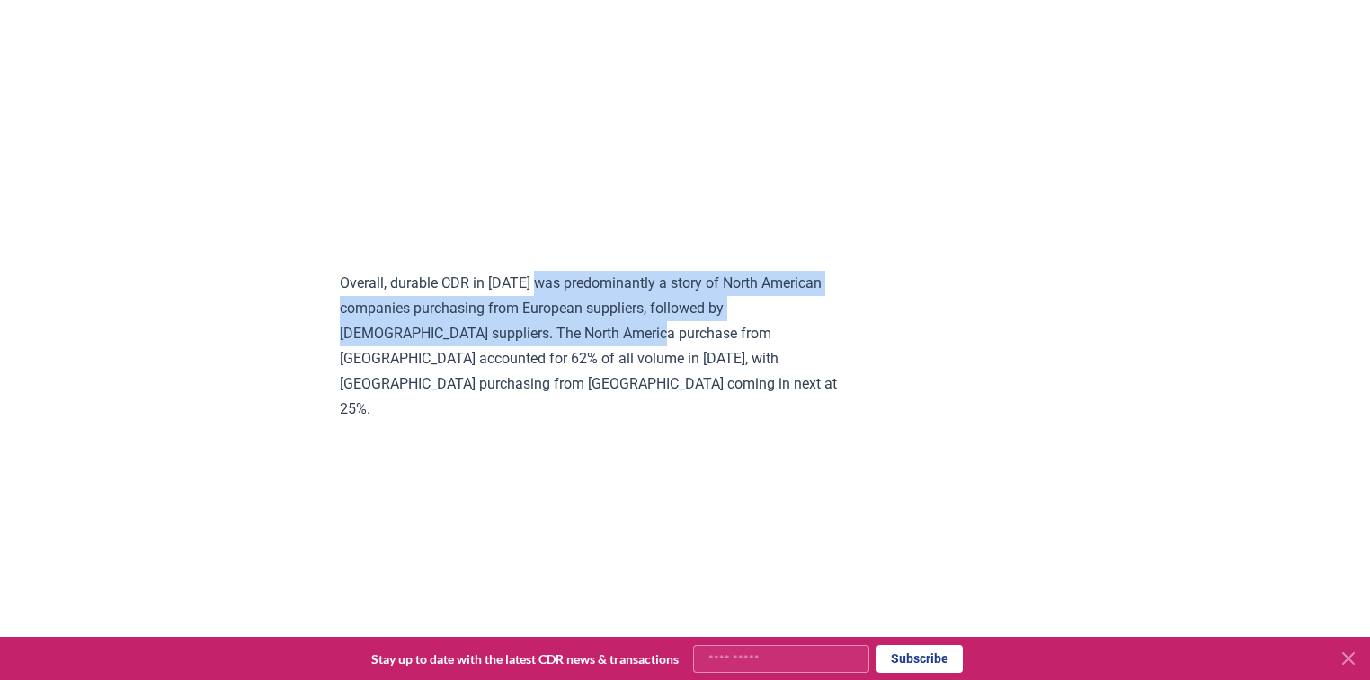
drag, startPoint x: 547, startPoint y: 393, endPoint x: 560, endPoint y: 455, distance: 63.5
click at [560, 422] on p "Overall, durable CDR in 2024 was predominantly a story of North American compan…" at bounding box center [603, 346] width 526 height 151
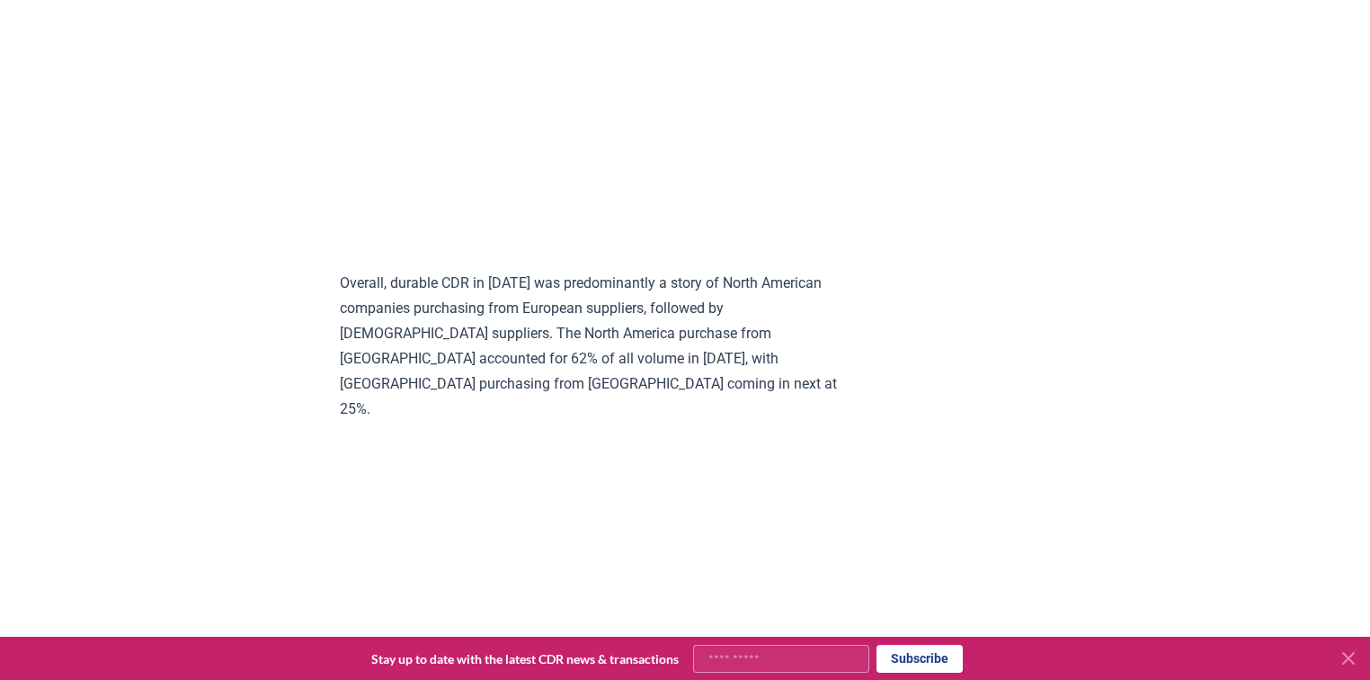
click at [618, 422] on p "Overall, durable CDR in 2024 was predominantly a story of North American compan…" at bounding box center [603, 346] width 526 height 151
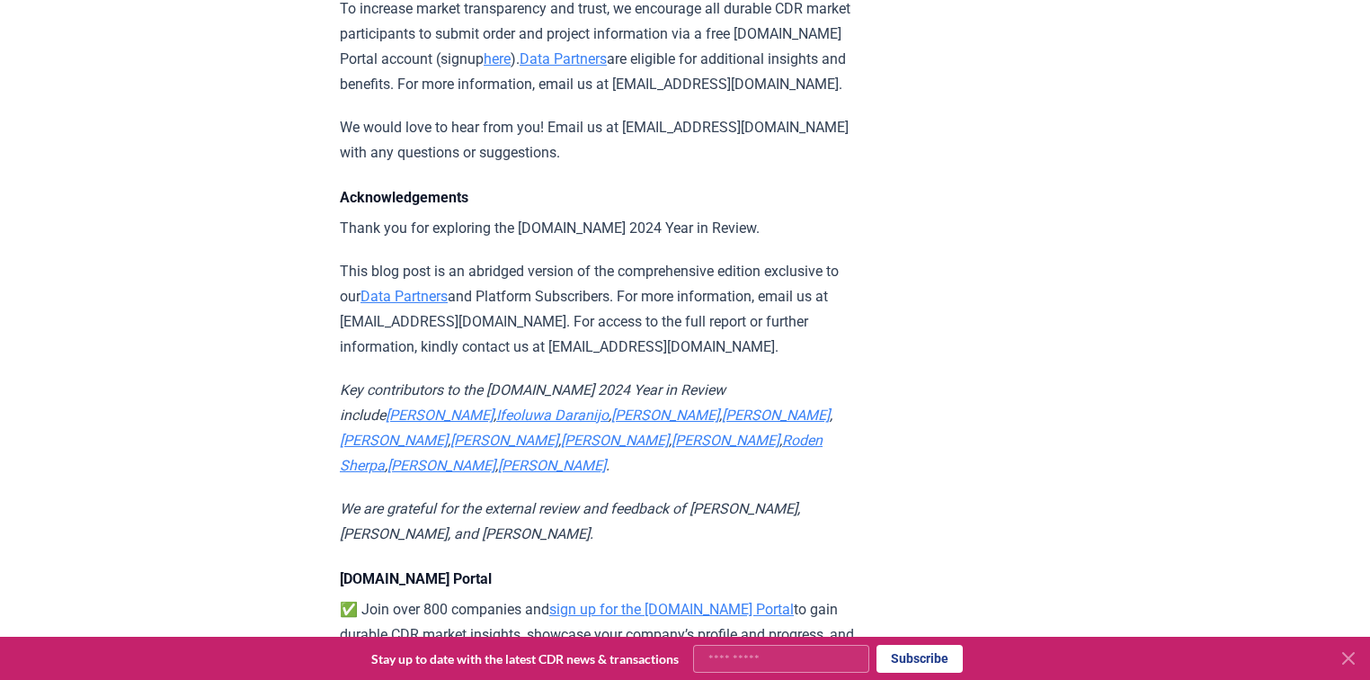
scroll to position [19046, 0]
